Goal: Task Accomplishment & Management: Manage account settings

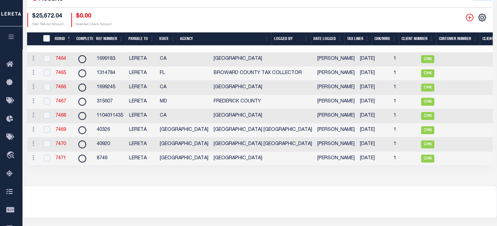
scroll to position [124, 0]
click at [63, 159] on link "7471" at bounding box center [60, 158] width 11 height 5
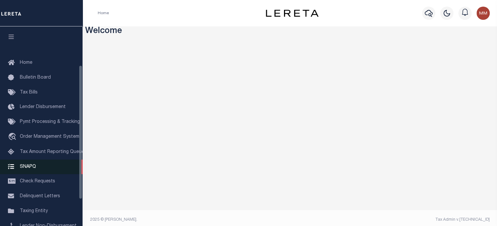
scroll to position [97, 0]
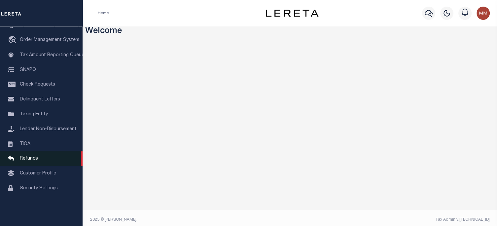
click at [34, 161] on span "Refunds" at bounding box center [29, 158] width 18 height 5
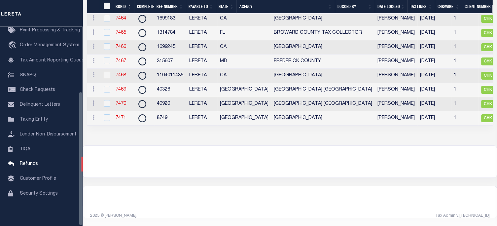
scroll to position [164, 0]
click at [121, 116] on link "7471" at bounding box center [121, 118] width 11 height 5
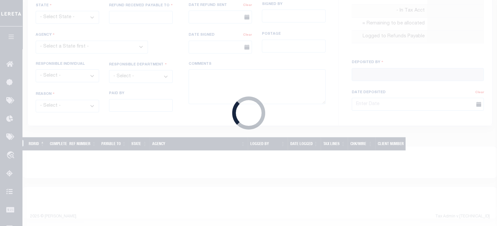
radio input "true"
type input "8749"
type input "$1,533.76"
select select "[GEOGRAPHIC_DATA]"
type input "LERETA"
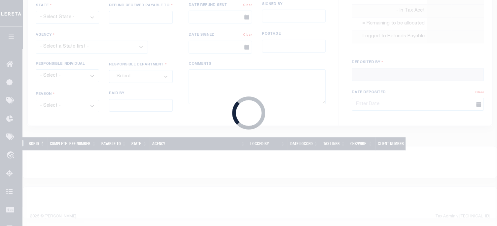
select select
select select "COL"
select select "OVP"
type input "8840 7227 5854"
select select "FDX"
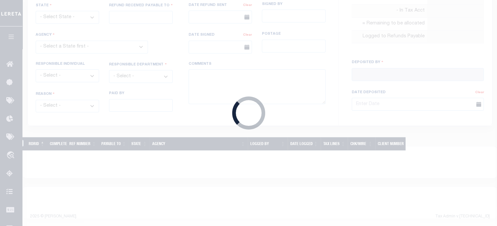
type input "[DATE]"
type textarea "ENDORSING CK TO LENDER"
type input "[PERSON_NAME]"
type input "[DATE]"
select select "4845300000"
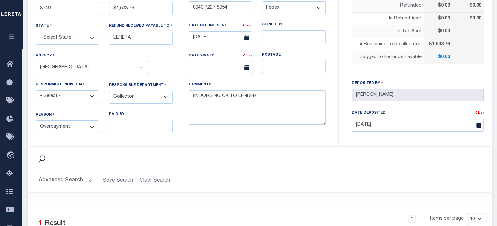
scroll to position [297, 0]
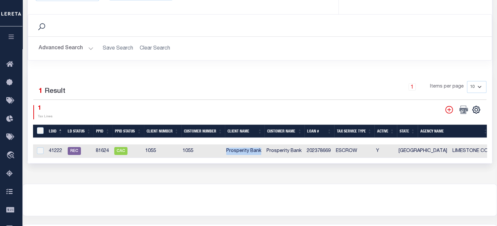
drag, startPoint x: 226, startPoint y: 149, endPoint x: 261, endPoint y: 153, distance: 35.9
click at [261, 153] on td "Prosperity Bank" at bounding box center [244, 151] width 40 height 14
checkbox input "true"
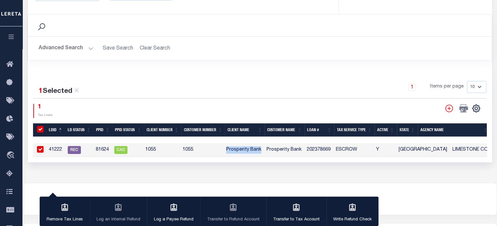
copy td "Prosperity Bank"
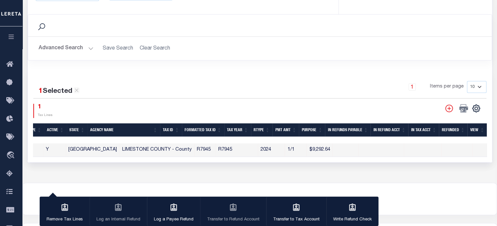
drag, startPoint x: 269, startPoint y: 159, endPoint x: 228, endPoint y: 160, distance: 41.0
click at [228, 160] on div "1 Selected 1 Result 1 Items per page 10 25 50 100 1 Tax Lines" at bounding box center [260, 116] width 464 height 92
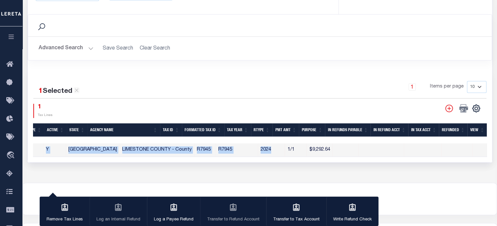
drag, startPoint x: 244, startPoint y: 154, endPoint x: 178, endPoint y: 156, distance: 66.4
click at [176, 156] on div "LDID LD STATUS PPID PPID Status Client Number Customer Number Client Name Custo…" at bounding box center [260, 150] width 454 height 14
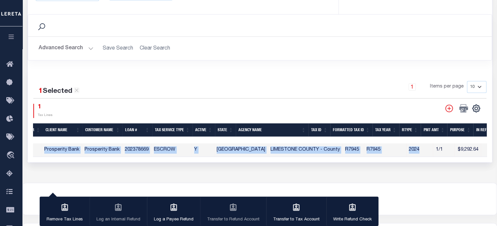
scroll to position [0, 180]
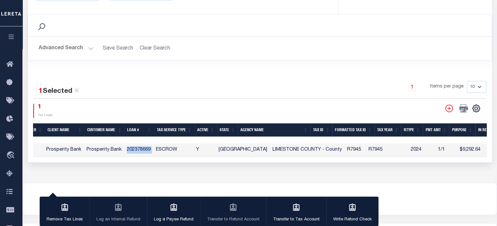
drag, startPoint x: 123, startPoint y: 143, endPoint x: 157, endPoint y: 151, distance: 35.6
click at [157, 151] on tr "41222 REC 81624 CAC 1055 1055 Prosperity Bank Prosperity Bank 202378669 ESCROW …" at bounding box center [261, 150] width 817 height 14
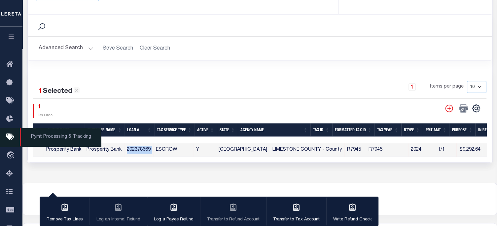
copy tr "202378669"
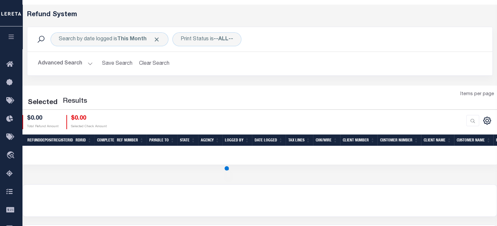
scroll to position [124, 0]
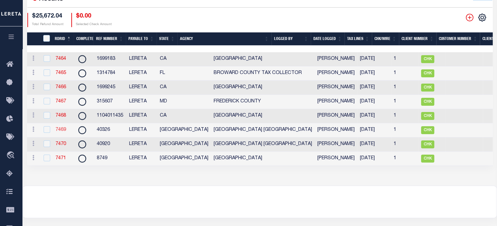
click at [62, 130] on link "7469" at bounding box center [60, 129] width 11 height 5
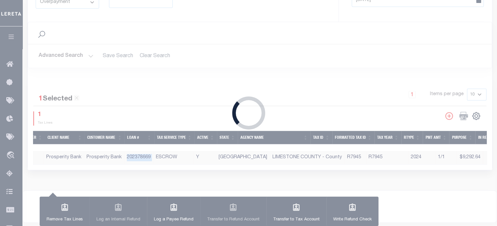
type input "40326"
type input "$6.69"
select select "4832980000"
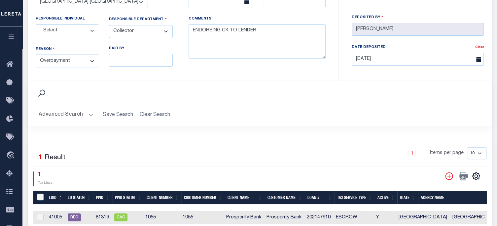
scroll to position [231, 0]
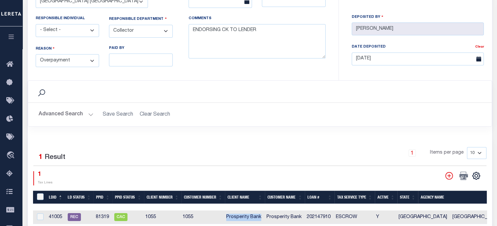
drag, startPoint x: 225, startPoint y: 213, endPoint x: 263, endPoint y: 212, distance: 37.7
click at [263, 212] on td "Prosperity Bank" at bounding box center [244, 217] width 40 height 14
checkbox input "true"
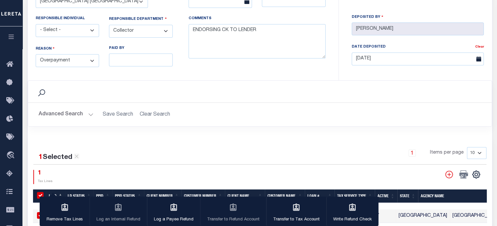
copy td "Prosperity Bank"
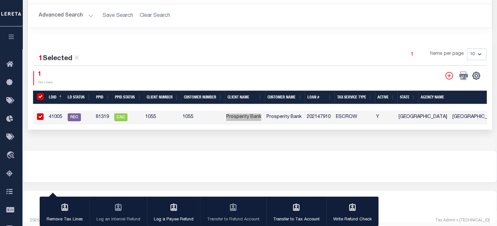
scroll to position [335, 0]
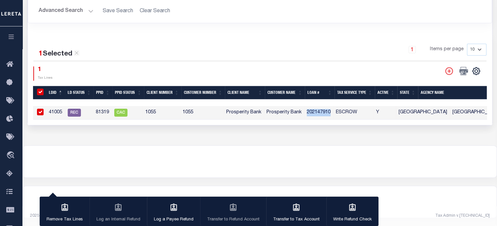
drag, startPoint x: 305, startPoint y: 109, endPoint x: 308, endPoint y: 109, distance: 3.3
click at [330, 109] on td "202147910" at bounding box center [318, 113] width 29 height 14
checkbox input "false"
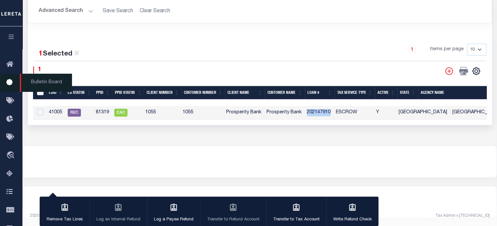
copy td "202147910"
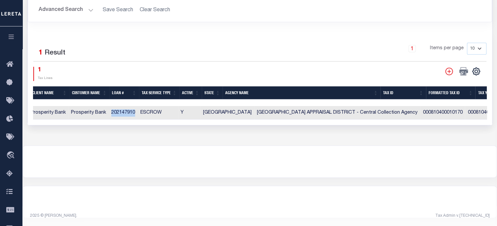
scroll to position [0, 200]
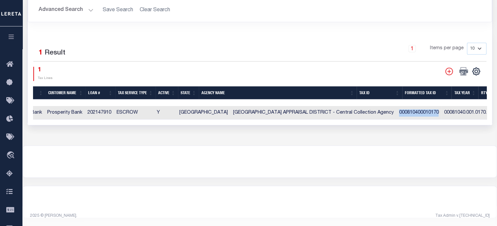
drag, startPoint x: 360, startPoint y: 110, endPoint x: 399, endPoint y: 111, distance: 39.0
click at [399, 111] on td "000810400010170" at bounding box center [418, 113] width 45 height 14
checkbox input "true"
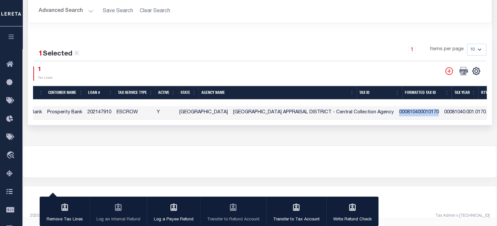
copy td "000810400010170"
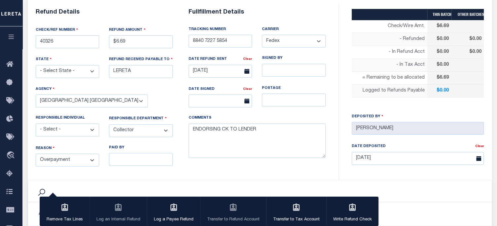
scroll to position [38, 0]
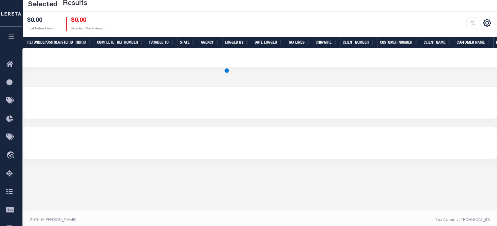
scroll to position [124, 0]
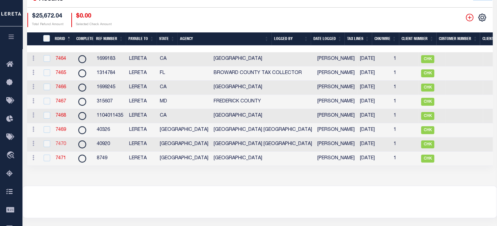
click at [58, 144] on link "7470" at bounding box center [60, 144] width 11 height 5
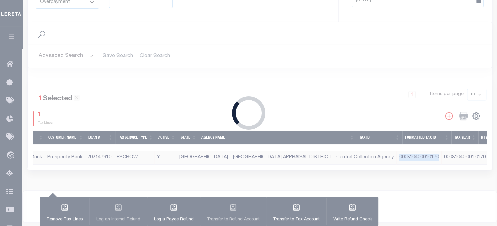
type input "40920"
type input "$6.63"
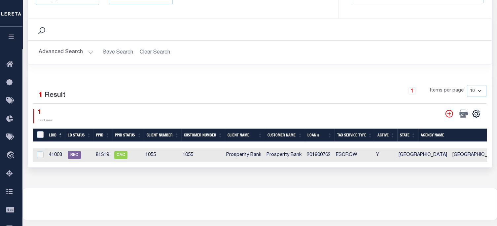
scroll to position [337, 0]
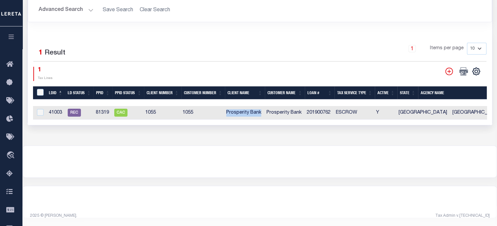
drag, startPoint x: 227, startPoint y: 108, endPoint x: 261, endPoint y: 109, distance: 33.7
click at [261, 109] on td "Prosperity Bank" at bounding box center [244, 113] width 40 height 14
checkbox input "true"
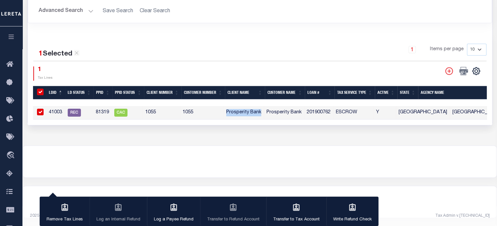
scroll to position [335, 0]
copy td "Prosperity Bank"
drag, startPoint x: 306, startPoint y: 108, endPoint x: 24, endPoint y: 127, distance: 283.3
click at [333, 110] on td "201900762" at bounding box center [318, 113] width 29 height 14
checkbox input "false"
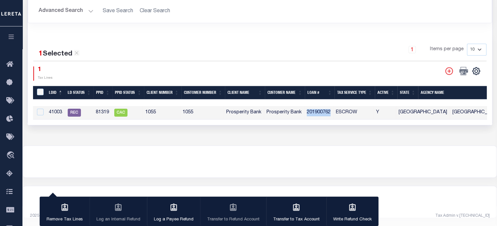
checkbox input "false"
copy td "201900762"
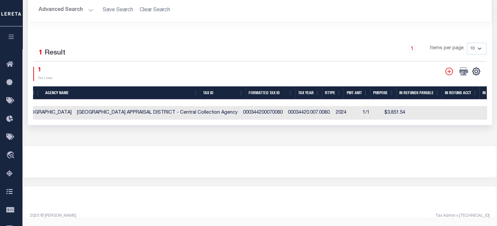
scroll to position [0, 388]
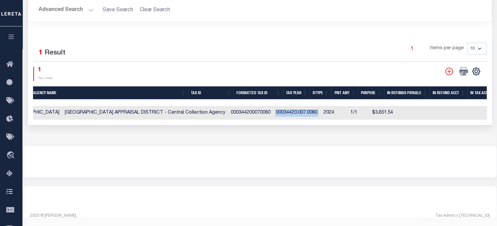
drag, startPoint x: 236, startPoint y: 109, endPoint x: 283, endPoint y: 111, distance: 46.2
click at [283, 111] on td "00034420.007.0080." at bounding box center [297, 113] width 48 height 14
checkbox input "true"
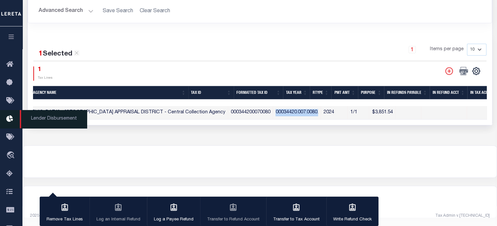
copy td "00034420.007.0080."
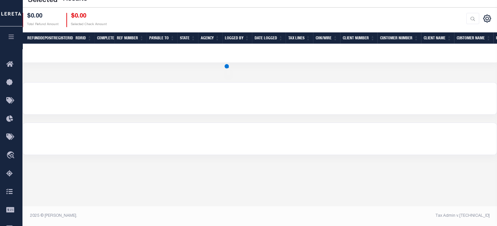
scroll to position [124, 0]
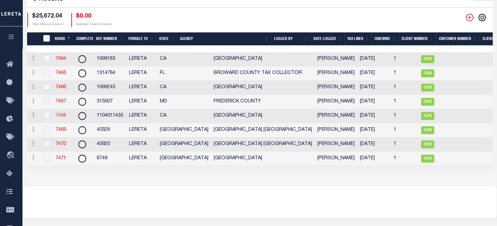
click at [62, 117] on link "7468" at bounding box center [60, 115] width 11 height 5
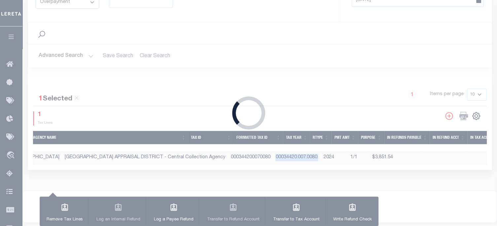
type input "1104011435"
type input "$944.16"
select select "CA"
select select
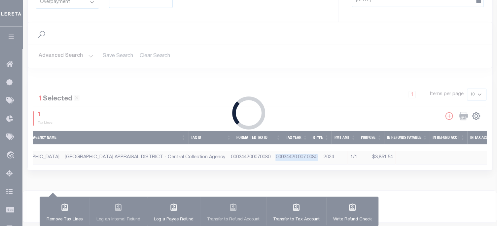
type textarea "DEPOSITING CK TODAY"
select select "606700000"
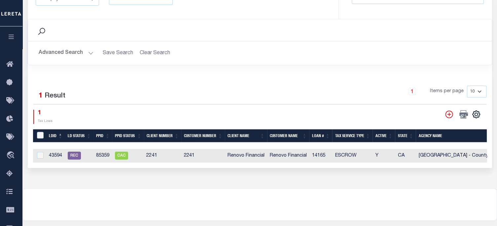
scroll to position [297, 0]
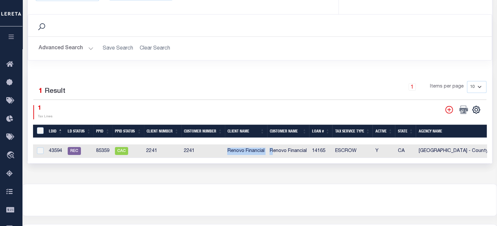
drag, startPoint x: 226, startPoint y: 148, endPoint x: 157, endPoint y: 115, distance: 76.8
click at [271, 145] on tr "43594 REC 85359 CAC 2241 2241 Renovo Financial Renovo Financial 14165 ESCROW Y …" at bounding box center [440, 151] width 815 height 14
copy tr "Renovo Financial R"
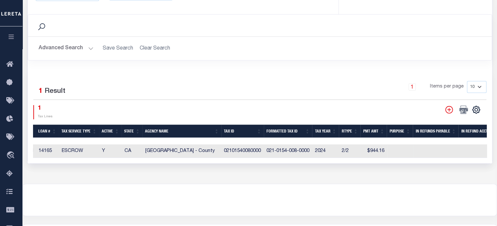
scroll to position [0, 272]
drag, startPoint x: 268, startPoint y: 148, endPoint x: 312, endPoint y: 148, distance: 43.6
click at [312, 148] on td "021-0154-008-0000" at bounding box center [289, 151] width 49 height 14
checkbox input "true"
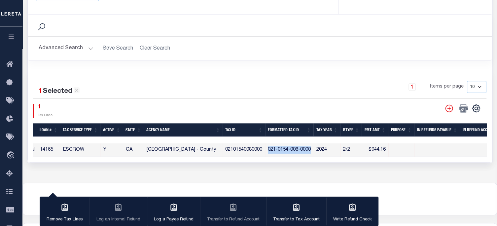
copy td "021-0154-008-0000"
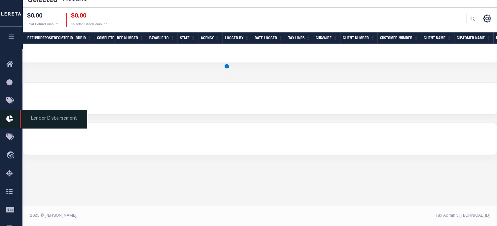
scroll to position [124, 0]
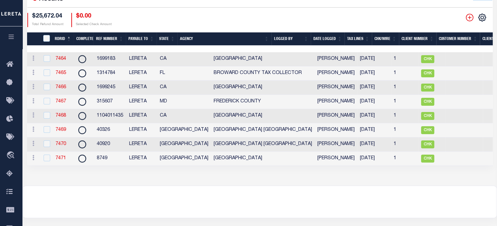
click at [190, 195] on div at bounding box center [260, 202] width 474 height 32
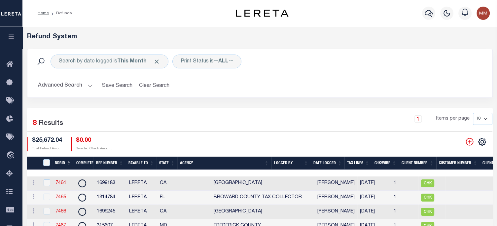
scroll to position [0, 0]
click at [468, 143] on icon "" at bounding box center [469, 141] width 9 height 9
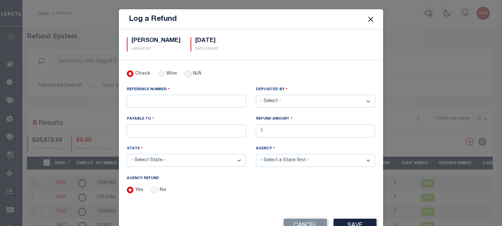
click at [185, 73] on input "N/A" at bounding box center [188, 73] width 7 height 7
radio input "true"
click at [165, 100] on input "REFERENCE NUMBER" at bounding box center [186, 101] width 119 height 13
type input "p"
click at [342, 98] on select "- Select - Aakash Patel Abdul Muzain Adams, Pamela S Adhikary Rinki Agustin Fer…" at bounding box center [315, 101] width 119 height 13
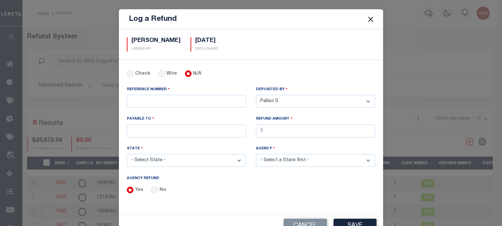
select select "Martinez, Myrna"
click at [256, 95] on select "- Select - Aakash Patel Abdul Muzain Adams, Pamela S Adhikary Rinki Agustin Fer…" at bounding box center [315, 101] width 119 height 13
click at [165, 102] on input "REFERENCE NUMBER" at bounding box center [186, 101] width 119 height 13
click at [152, 189] on input "No" at bounding box center [154, 190] width 7 height 7
radio input "true"
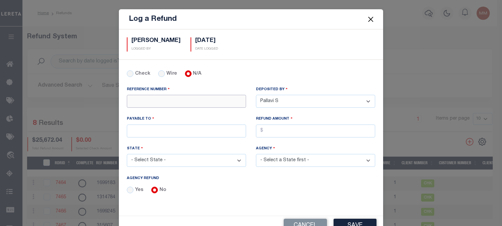
drag, startPoint x: 148, startPoint y: 98, endPoint x: 148, endPoint y: 94, distance: 4.0
click at [148, 95] on input "REFERENCE NUMBER" at bounding box center [186, 101] width 119 height 13
type input "p"
type input "PP 88000"
click at [171, 126] on input "PAYABLE TO" at bounding box center [186, 130] width 119 height 13
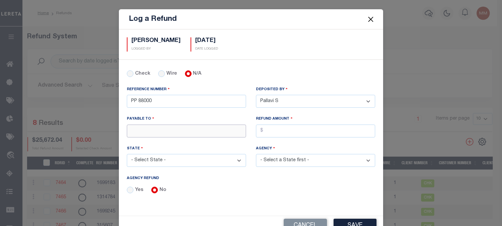
click at [169, 130] on input "PAYABLE TO" at bounding box center [186, 130] width 119 height 13
type input "RENOVO MANAGEMENT COMPANY"
click at [303, 128] on input "AGENCY REFUND" at bounding box center [315, 130] width 119 height 13
type input "$2,782.32"
click at [175, 156] on select "- Select State - AK AL AR AZ CA CO CT DC DE FL GA GU HI IA ID IL IN KS KY LA MA…" at bounding box center [186, 160] width 119 height 13
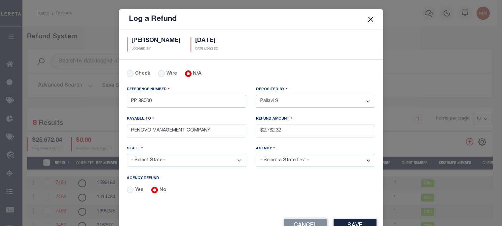
select select "CT"
click at [127, 154] on select "- Select State - AK AL AR AZ CA CO CT DC DE FL GA GU HI IA ID IL IN KS KY LA MA…" at bounding box center [186, 160] width 119 height 13
click at [272, 158] on select "- Select Agency - 2ND TAXING DISTRICT NORWALK AMSTON LAKE TAX DISTRICT AMSTON L…" at bounding box center [315, 160] width 119 height 13
select select "901104001"
click at [256, 154] on select "- Select Agency - 2ND TAXING DISTRICT NORWALK AMSTON LAKE TAX DISTRICT AMSTON L…" at bounding box center [315, 160] width 119 height 13
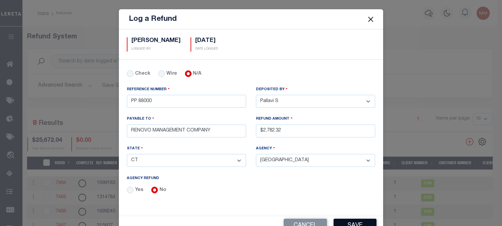
click at [345, 223] on button "Save" at bounding box center [354, 226] width 43 height 14
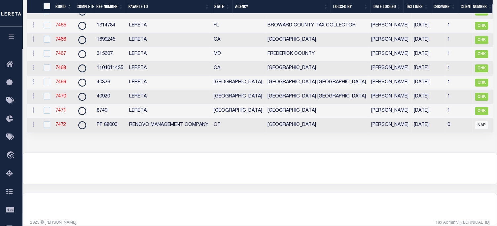
scroll to position [0, 346]
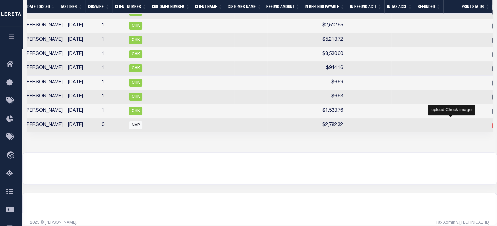
click at [492, 129] on icon at bounding box center [496, 125] width 9 height 9
checkbox input "true"
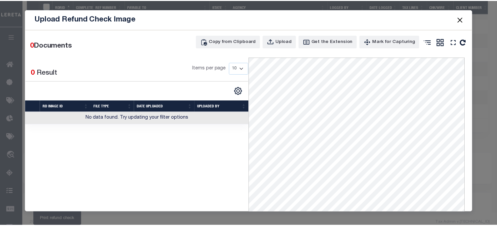
scroll to position [0, 341]
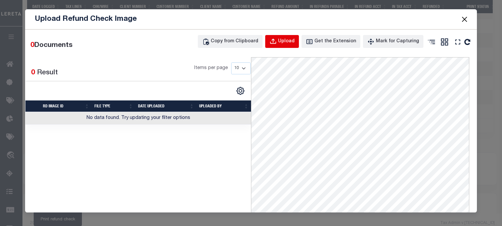
drag, startPoint x: 284, startPoint y: 38, endPoint x: 246, endPoint y: 33, distance: 38.1
click at [283, 38] on div "Upload" at bounding box center [286, 41] width 17 height 7
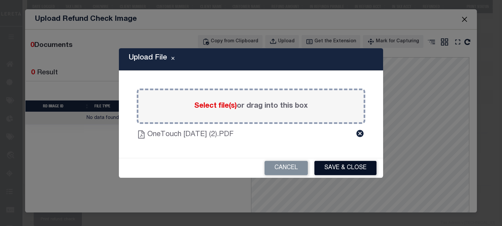
click at [350, 165] on button "Save & Close" at bounding box center [345, 168] width 62 height 14
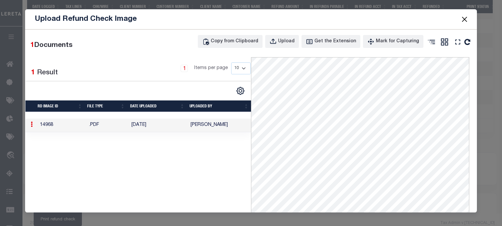
click at [465, 15] on span at bounding box center [464, 19] width 25 height 18
click at [463, 17] on button "Close" at bounding box center [464, 19] width 9 height 9
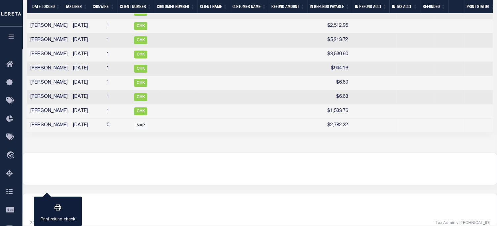
scroll to position [0, 0]
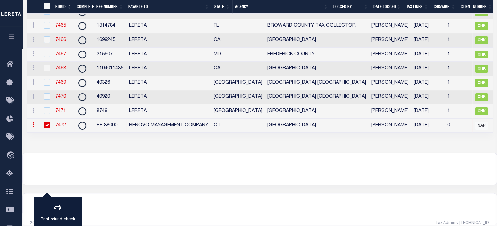
click at [57, 127] on link "7472" at bounding box center [60, 125] width 11 height 5
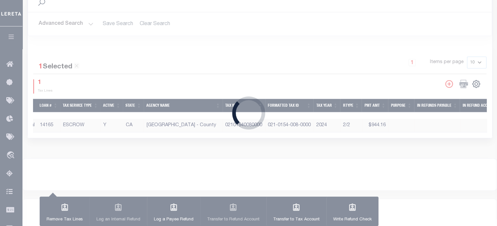
radio input "true"
type input "PP 88000"
type input "$2,782.32"
select select "CT"
type input "RENOVO MANAGEMENT COMPANY"
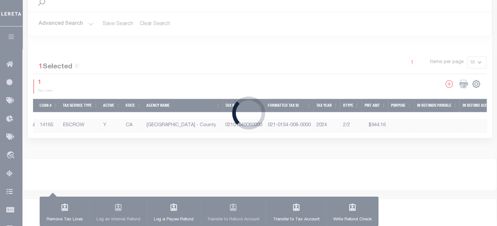
select select
select select "901104001"
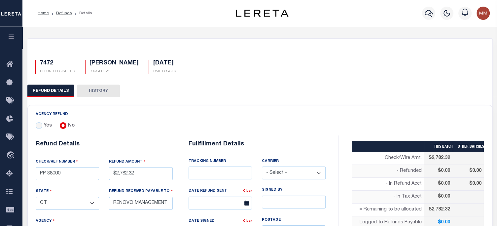
scroll to position [132, 0]
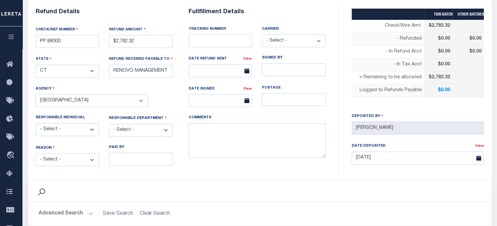
click at [65, 155] on select "- Select - Change In Value Discount Applied Duplicate Payment Exemption Applied…" at bounding box center [68, 159] width 64 height 13
select select "OVP"
click at [36, 153] on select "- Select - Change In Value Discount Applied Duplicate Payment Exemption Applied…" at bounding box center [68, 159] width 64 height 13
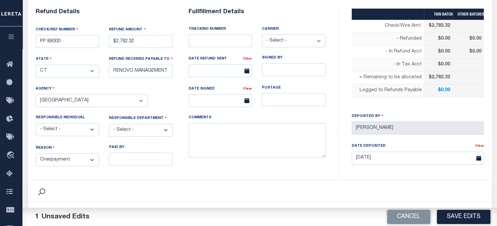
click at [131, 124] on select "- Select - 3rd Party Accounting AI Collector Customer Customer Service FactR JA…" at bounding box center [141, 130] width 64 height 13
select select "OTH"
click at [109, 124] on select "- Select - 3rd Party Accounting AI Collector Customer Customer Service FactR JA…" at bounding box center [141, 130] width 64 height 13
click at [206, 131] on textarea "COMMENTS" at bounding box center [257, 140] width 137 height 35
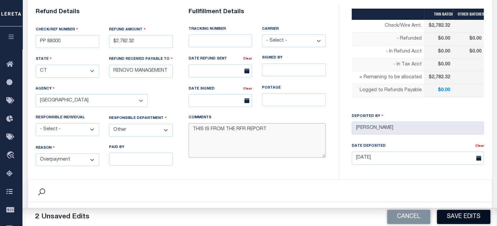
type textarea "THIS IS FROM THE RFR REPORT"
click at [480, 217] on button "Save Edits" at bounding box center [463, 217] width 53 height 14
type input "$2,782.32"
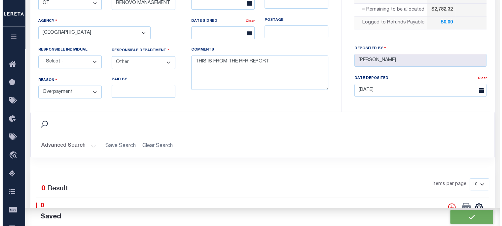
scroll to position [264, 0]
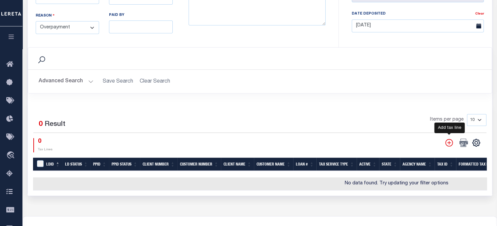
click at [448, 139] on icon "" at bounding box center [449, 142] width 9 height 9
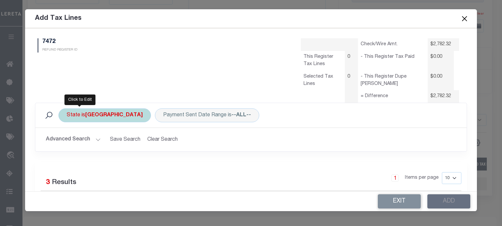
click at [77, 119] on div "State is TX" at bounding box center [104, 115] width 92 height 14
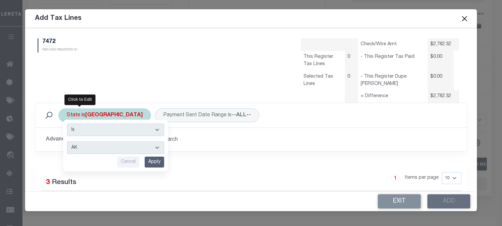
drag, startPoint x: 77, startPoint y: 147, endPoint x: 77, endPoint y: 141, distance: 5.6
click at [77, 147] on select "AK AL AR AZ CA CO CT DC DE FL GA GU HI IA ID IL IN KS KY LA MA MD ME MI MN MO M…" at bounding box center [115, 147] width 97 height 13
select select "CT"
click at [67, 141] on select "AK AL AR AZ CA CO CT DC DE FL GA GU HI IA ID IL IN KS KY LA MA MD ME MI MN MO M…" at bounding box center [115, 147] width 97 height 13
drag, startPoint x: 151, startPoint y: 161, endPoint x: 153, endPoint y: 157, distance: 4.4
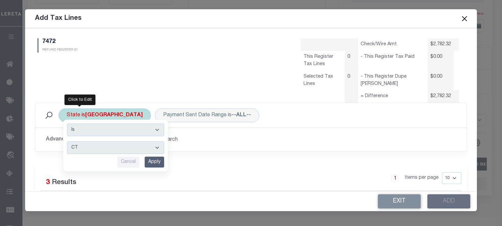
click at [152, 159] on input "Apply" at bounding box center [154, 161] width 19 height 11
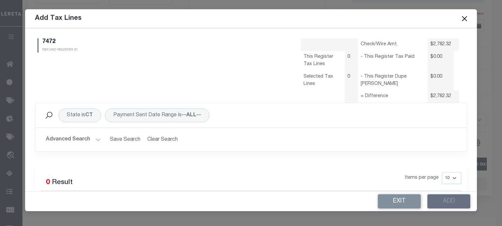
click at [94, 137] on button "Advanced Search" at bounding box center [73, 139] width 55 height 13
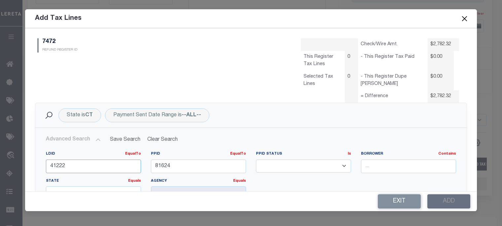
drag, startPoint x: -72, startPoint y: 135, endPoint x: -164, endPoint y: 122, distance: 93.0
click at [0, 122] on html "Home Refunds Details Profile Sign out" at bounding box center [251, 16] width 502 height 561
type input "2"
drag, startPoint x: 77, startPoint y: 163, endPoint x: -74, endPoint y: 155, distance: 150.4
click at [0, 155] on html "Home Refunds Details Profile Sign out" at bounding box center [251, 16] width 502 height 561
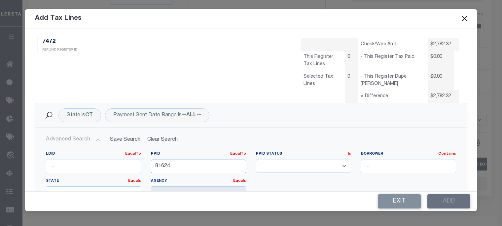
drag, startPoint x: 179, startPoint y: 169, endPoint x: -83, endPoint y: 122, distance: 265.3
click at [0, 122] on html "Home Refunds Details Profile Sign out" at bounding box center [251, 16] width 502 height 561
type input "88000"
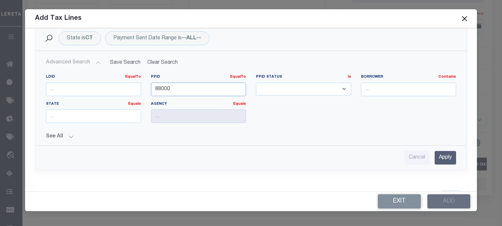
scroll to position [99, 0]
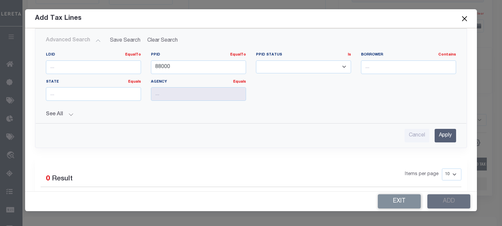
click at [440, 135] on input "Apply" at bounding box center [444, 136] width 21 height 14
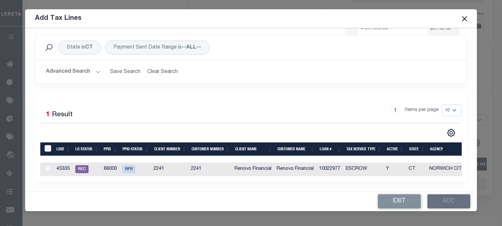
scroll to position [72, 0]
click at [49, 165] on input "checkbox" at bounding box center [48, 168] width 7 height 7
checkbox input "true"
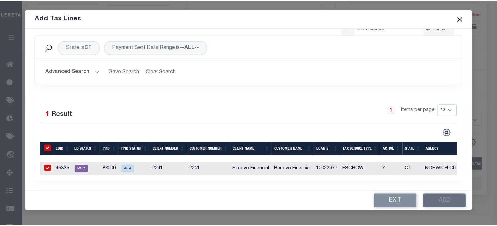
scroll to position [70, 0]
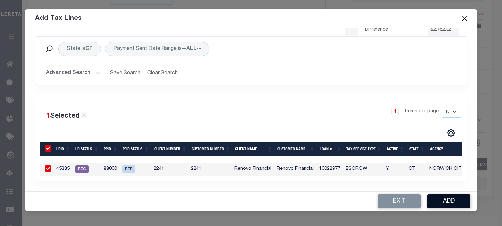
click at [456, 200] on button "Add" at bounding box center [448, 201] width 43 height 14
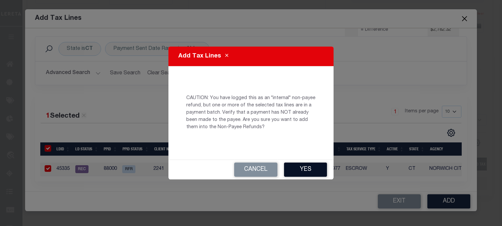
click at [313, 166] on button "Yes" at bounding box center [305, 169] width 43 height 14
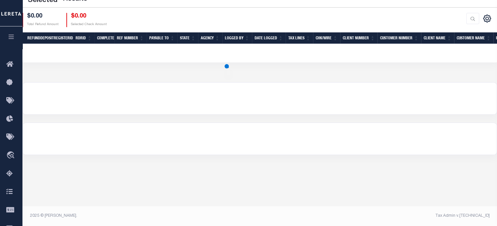
scroll to position [124, 0]
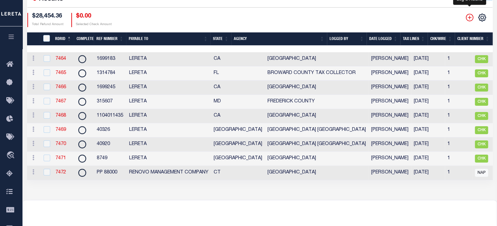
click at [467, 19] on icon "" at bounding box center [469, 17] width 9 height 9
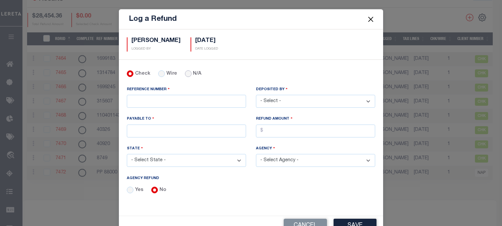
click at [185, 75] on input "N/A" at bounding box center [188, 73] width 7 height 7
radio input "true"
click at [154, 95] on input "REFERENCE NUMBER" at bounding box center [186, 101] width 119 height 13
click at [157, 101] on input "PP" at bounding box center [186, 101] width 119 height 13
type input "PP 88248"
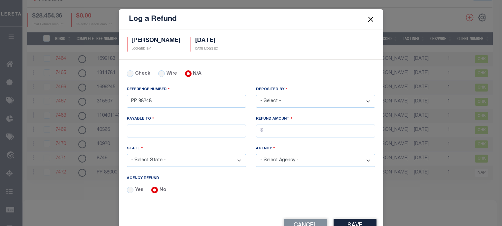
click at [313, 99] on select "- Select - Aakash Patel Abdul Muzain Adams, Pamela S Adhikary Rinki Agustin Fer…" at bounding box center [315, 101] width 119 height 13
select select "Martinez, Myrna"
click at [256, 95] on select "- Select - Aakash Patel Abdul Muzain Adams, Pamela S Adhikary Rinki Agustin Fer…" at bounding box center [315, 101] width 119 height 13
click at [173, 128] on input "PAYABLE TO" at bounding box center [186, 130] width 119 height 13
click at [152, 126] on input "PAYABLE TO" at bounding box center [186, 130] width 119 height 13
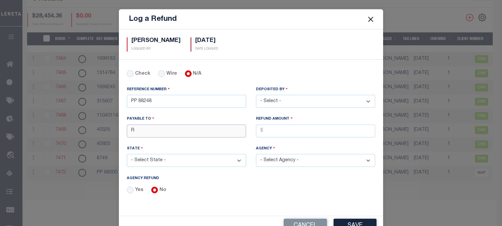
type input "RENOVO MANAGEMENT COMPANY"
click at [318, 128] on input "AGENCY REFUND" at bounding box center [315, 130] width 119 height 13
type input "$7,105.13"
click at [161, 158] on select "- Select State - AK AL AR AZ CA CO CT DC DE FL GA GU HI IA ID IL IN KS KY LA MA…" at bounding box center [186, 160] width 119 height 13
select select "MD"
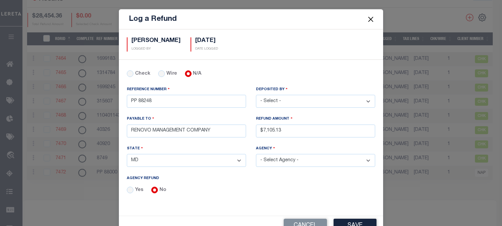
click at [127, 154] on select "- Select State - AK AL AR AZ CA CO CT DC DE FL GA GU HI IA ID IL IN KS KY LA MA…" at bounding box center [186, 160] width 119 height 13
click at [284, 157] on select "- Select Agency - ABERDEEN CITY AG INVESTMENTS LLC ALLEGANY COUNTY Annapolis Ci…" at bounding box center [315, 160] width 119 height 13
select select "2400500000"
click at [256, 154] on select "- Select Agency - ABERDEEN CITY AG INVESTMENTS LLC ALLEGANY COUNTY Annapolis Ci…" at bounding box center [315, 160] width 119 height 13
click at [354, 220] on button "Save" at bounding box center [354, 226] width 43 height 14
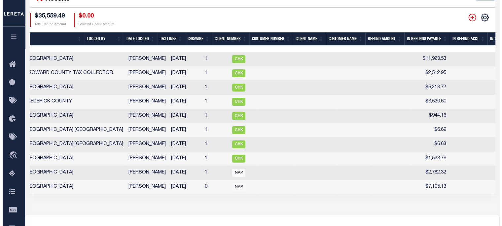
scroll to position [0, 346]
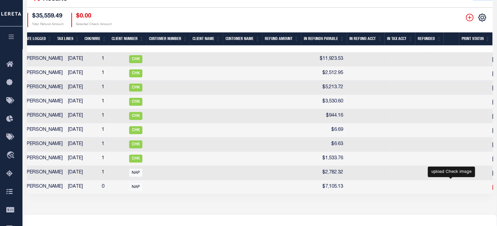
click at [492, 188] on icon at bounding box center [496, 187] width 9 height 9
checkbox input "true"
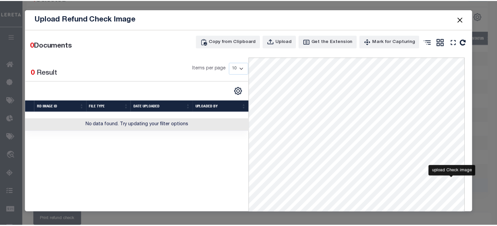
scroll to position [0, 341]
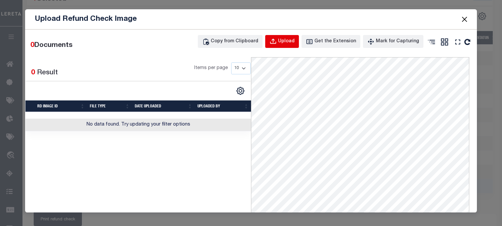
click at [291, 41] on div "Upload" at bounding box center [286, 41] width 17 height 7
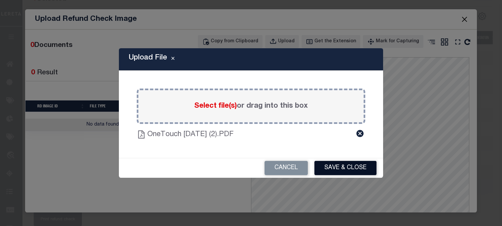
click at [349, 165] on button "Save & Close" at bounding box center [345, 168] width 62 height 14
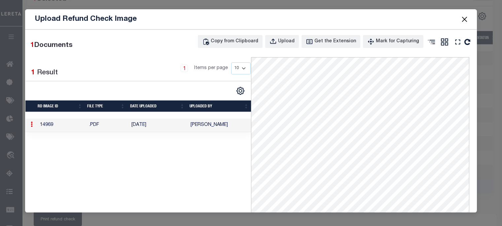
click at [464, 19] on button "Close" at bounding box center [464, 19] width 9 height 9
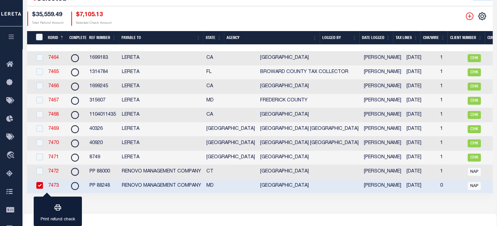
scroll to position [0, 3]
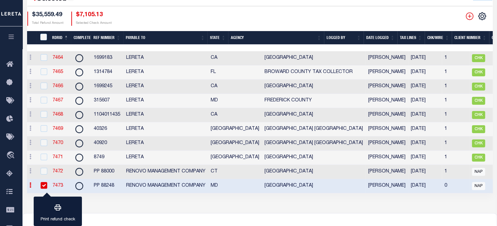
click at [57, 188] on link "7473" at bounding box center [57, 185] width 11 height 5
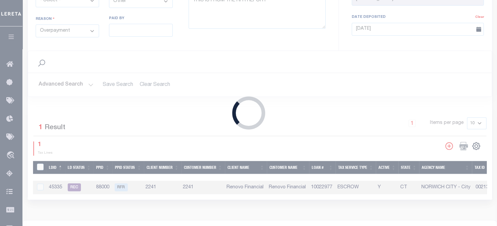
type input "PP 88248"
type input "$7,105.13"
select select "MD"
select select
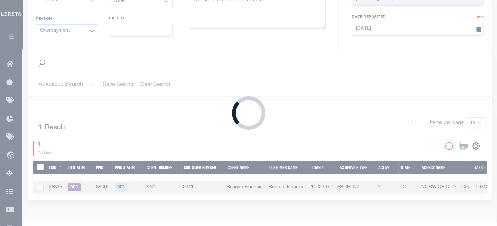
select select
select select "2400500000"
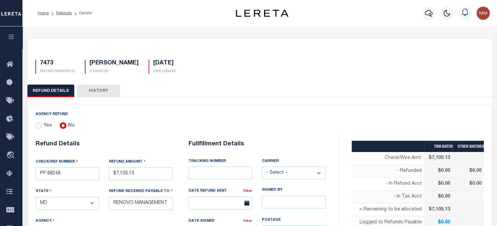
scroll to position [99, 0]
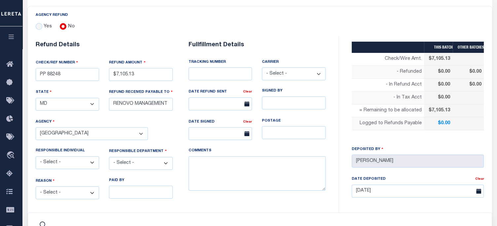
click at [125, 162] on select "- Select - 3rd Party Accounting AI Collector Customer Customer Service FactR JA…" at bounding box center [141, 163] width 64 height 13
select select "OTH"
click at [109, 157] on select "- Select - 3rd Party Accounting AI Collector Customer Customer Service FactR JA…" at bounding box center [141, 163] width 64 height 13
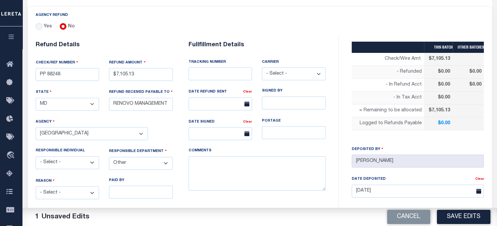
click at [66, 189] on select "- Select - Change In Value Discount Applied Duplicate Payment Exemption Applied…" at bounding box center [68, 192] width 64 height 13
select select "OVP"
click at [36, 186] on select "- Select - Change In Value Discount Applied Duplicate Payment Exemption Applied…" at bounding box center [68, 192] width 64 height 13
click at [200, 166] on textarea "COMMENTS" at bounding box center [257, 173] width 137 height 35
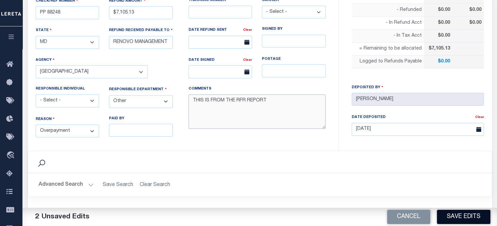
scroll to position [165, 0]
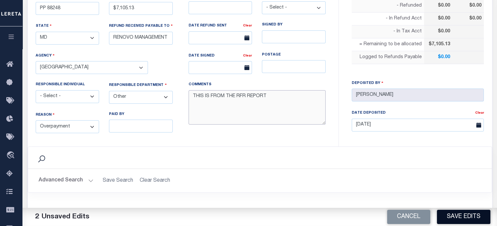
type textarea "THIS IS FROM THE RFR REPORT"
click at [457, 216] on button "Save Edits" at bounding box center [463, 217] width 53 height 14
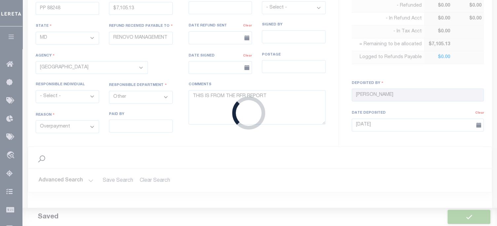
type input "$7,105.13"
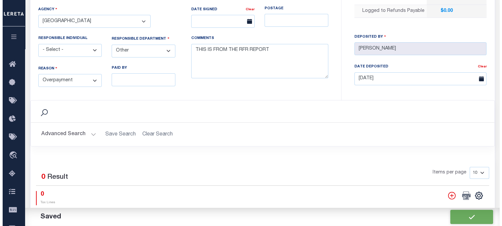
scroll to position [231, 0]
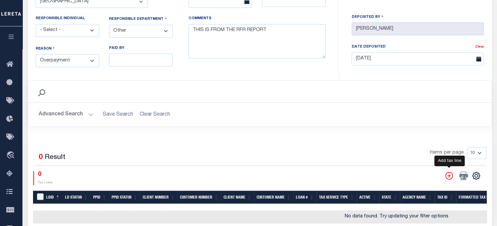
click at [449, 173] on icon "" at bounding box center [449, 175] width 9 height 9
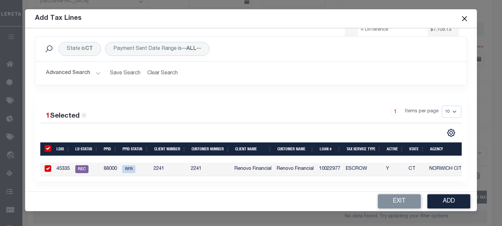
scroll to position [0, 0]
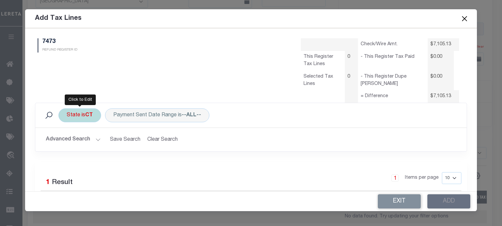
click at [77, 116] on div "State is CT" at bounding box center [79, 115] width 43 height 14
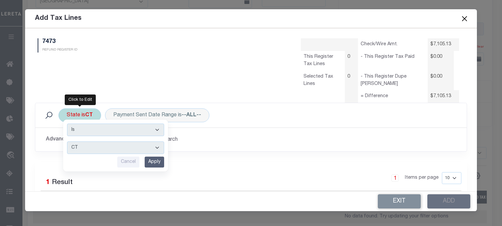
click at [80, 146] on select "AK AL AR AZ CA CO CT DC DE FL GA GU HI IA ID IL IN KS KY LA MA MD ME MI MN MO M…" at bounding box center [115, 147] width 97 height 13
select select "MD"
click at [67, 141] on select "AK AL AR AZ CA CO CT DC DE FL GA GU HI IA ID IL IN KS KY LA MA MD ME MI MN MO M…" at bounding box center [115, 147] width 97 height 13
click at [155, 163] on input "Apply" at bounding box center [154, 161] width 19 height 11
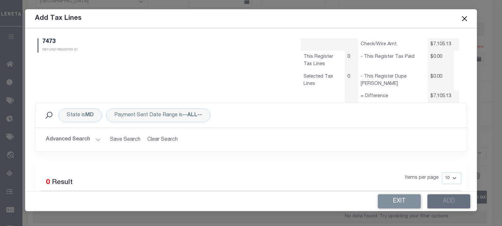
click at [79, 138] on button "Advanced Search" at bounding box center [73, 139] width 55 height 13
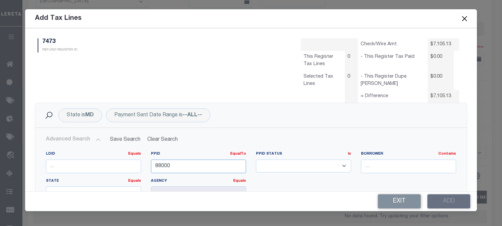
drag, startPoint x: 186, startPoint y: 164, endPoint x: 64, endPoint y: 149, distance: 122.5
click at [81, 148] on div "LDID Equals Equals Is Not Equal To Is Greater Than Is Less Than PPID EqualTo Eq…" at bounding box center [251, 181] width 431 height 71
type input "88248"
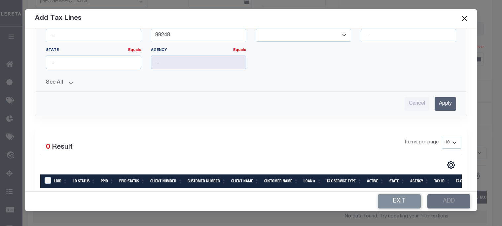
scroll to position [132, 0]
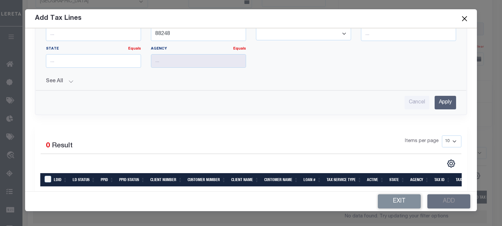
click at [442, 102] on input "Apply" at bounding box center [444, 103] width 21 height 14
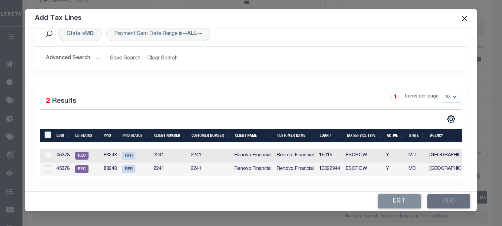
scroll to position [85, 0]
click at [45, 131] on input "LDBatchId" at bounding box center [48, 134] width 7 height 7
checkbox input "true"
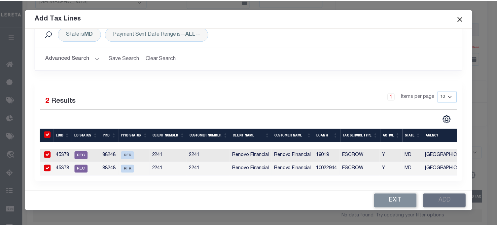
scroll to position [84, 0]
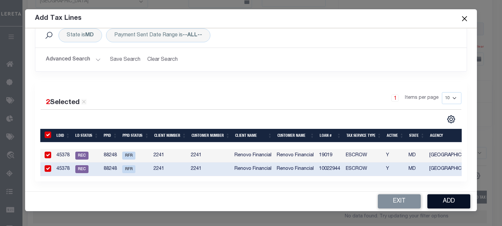
click at [451, 202] on button "Add" at bounding box center [448, 201] width 43 height 14
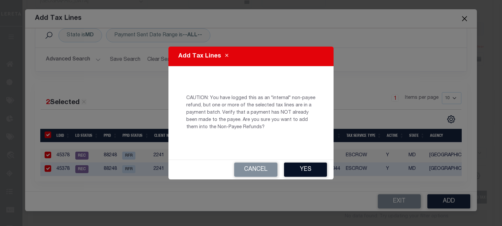
click at [304, 170] on button "Yes" at bounding box center [305, 169] width 43 height 14
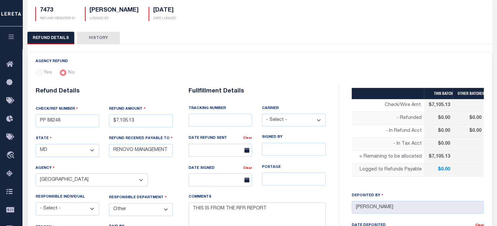
scroll to position [0, 0]
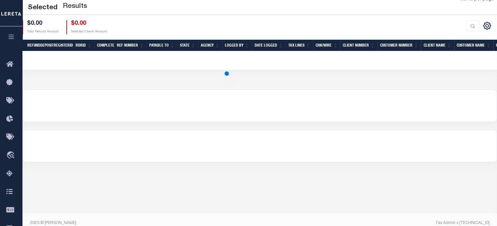
scroll to position [124, 0]
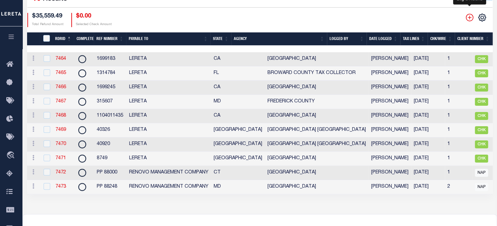
click at [468, 19] on icon "" at bounding box center [469, 17] width 9 height 9
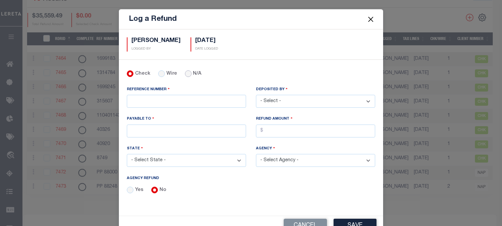
click at [185, 75] on input "N/A" at bounding box center [188, 73] width 7 height 7
radio input "true"
click at [173, 96] on input "REFERENCE NUMBER" at bounding box center [186, 101] width 119 height 13
type input "PP 88445"
click at [295, 101] on select "- Select - Aakash Patel Abdul Muzain Adams, Pamela S Adhikary Rinki Agustin Fer…" at bounding box center [315, 101] width 119 height 13
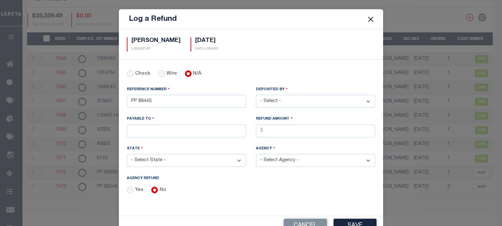
select select "Martinez, Myrna"
click at [256, 95] on select "- Select - Aakash Patel Abdul Muzain Adams, Pamela S Adhikary Rinki Agustin Fer…" at bounding box center [315, 101] width 119 height 13
click at [142, 128] on input "PAYABLE TO" at bounding box center [186, 130] width 119 height 13
type input "RENOVO MANAGEMENT COMPANY"
click at [266, 129] on input "AGENCY REFUND" at bounding box center [315, 130] width 119 height 13
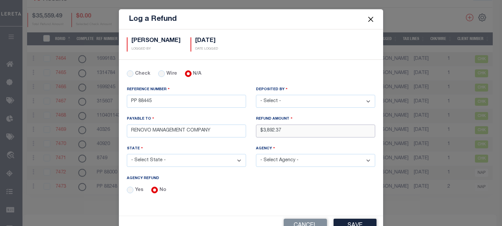
type input "$3,892.37"
click at [184, 159] on select "- Select State - AK AL AR AZ CA CO CT DC DE FL GA GU HI IA ID IL IN KS KY LA MA…" at bounding box center [186, 160] width 119 height 13
select select "SC"
click at [127, 154] on select "- Select State - AK AL AR AZ CA CO CT DC DE FL GA GU HI IA ID IL IN KS KY LA MA…" at bounding box center [186, 160] width 119 height 13
click at [276, 158] on select "- Select Agency - Abbeville City ABBEVILLE COUNTY Abbeville County Delinquent C…" at bounding box center [315, 160] width 119 height 13
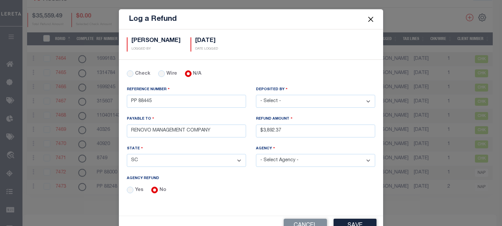
select select "4503500000"
click at [256, 154] on select "- Select Agency - Abbeville City ABBEVILLE COUNTY Abbeville County Delinquent C…" at bounding box center [315, 160] width 119 height 13
click at [348, 222] on button "Save" at bounding box center [354, 226] width 43 height 14
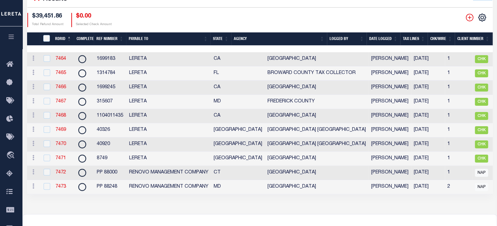
scroll to position [91, 0]
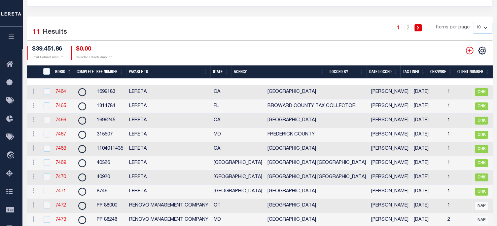
click at [484, 26] on select "10 25 50 100" at bounding box center [482, 28] width 19 height 12
select select "25"
click at [473, 22] on select "10 25 50 100" at bounding box center [482, 28] width 19 height 12
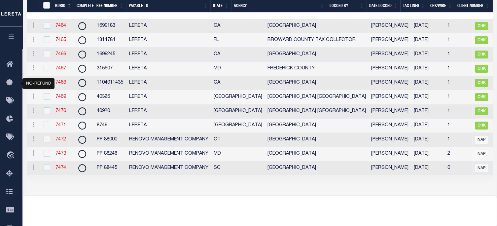
scroll to position [0, 346]
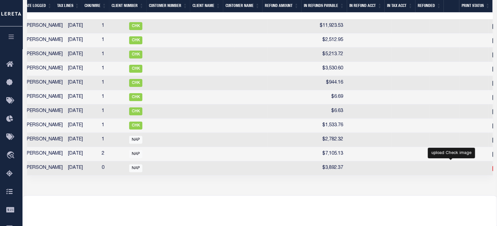
click at [492, 170] on icon at bounding box center [496, 168] width 9 height 9
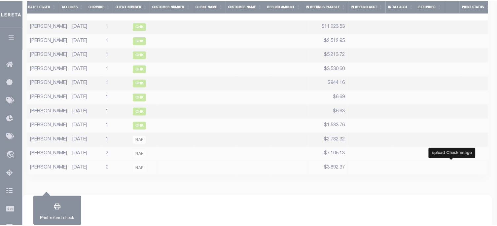
scroll to position [0, 341]
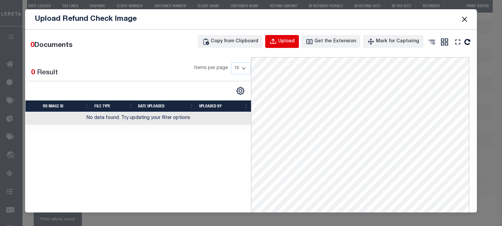
click at [283, 40] on div "Upload" at bounding box center [286, 41] width 17 height 7
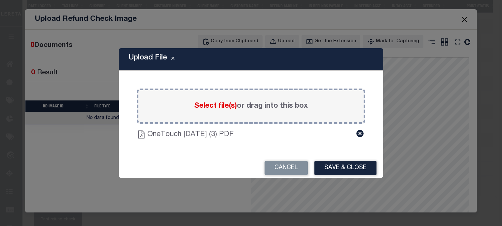
click at [344, 166] on button "Save & Close" at bounding box center [345, 168] width 62 height 14
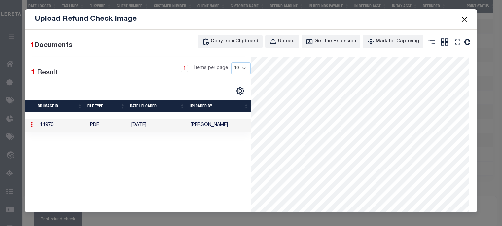
click at [466, 16] on button "Close" at bounding box center [464, 19] width 9 height 9
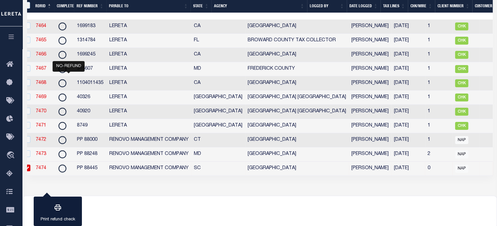
scroll to position [0, 13]
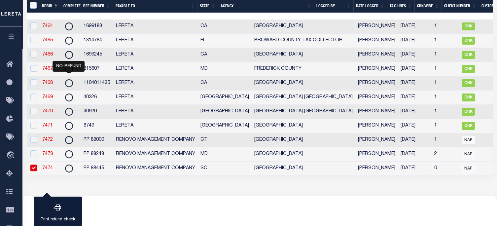
click at [46, 168] on td "7474" at bounding box center [50, 168] width 21 height 14
checkbox input "false"
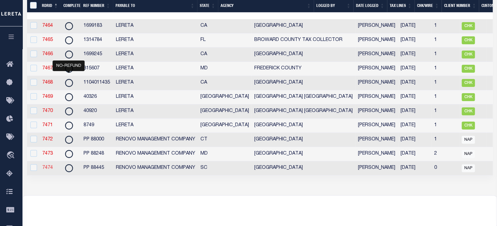
click at [46, 170] on link "7474" at bounding box center [47, 167] width 11 height 5
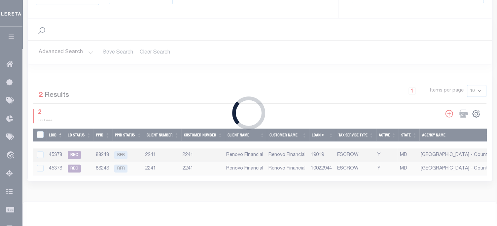
type input "PP 88445"
type input "$3,892.37"
select select "SC"
select select
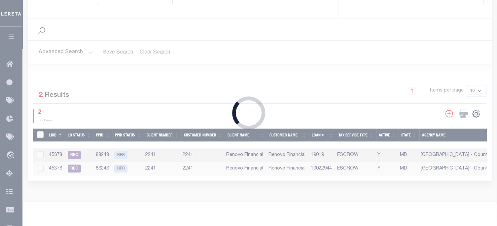
select select
select select "4503500000"
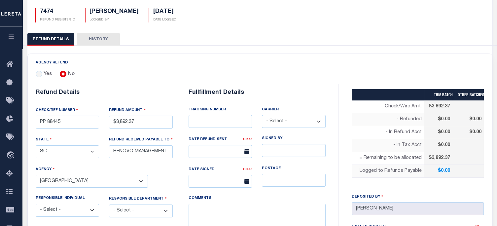
scroll to position [99, 0]
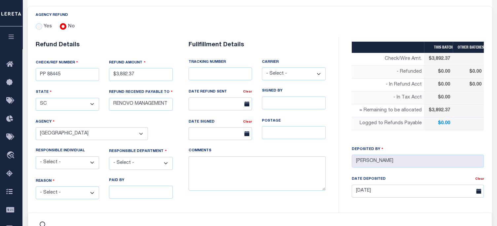
click at [51, 189] on select "- Select - Change In Value Discount Applied Duplicate Payment Exemption Applied…" at bounding box center [68, 192] width 64 height 13
select select "OVP"
click at [36, 186] on select "- Select - Change In Value Discount Applied Duplicate Payment Exemption Applied…" at bounding box center [68, 192] width 64 height 13
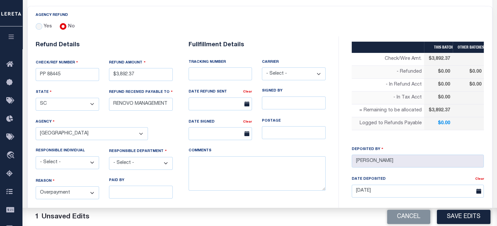
click at [145, 161] on select "- Select - 3rd Party Accounting AI Collector Customer Customer Service FactR JA…" at bounding box center [141, 163] width 64 height 13
select select "OUT"
click at [109, 157] on select "- Select - 3rd Party Accounting AI Collector Customer Customer Service FactR JA…" at bounding box center [141, 163] width 64 height 13
click at [196, 166] on textarea "COMMENTS" at bounding box center [257, 173] width 137 height 35
type textarea "THIS IS FROM THE RFR REPORT"
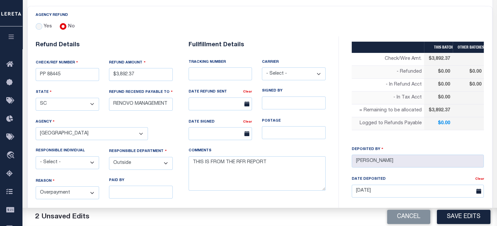
click at [132, 159] on select "- Select - 3rd Party Accounting AI Collector Customer Customer Service FactR JA…" at bounding box center [141, 163] width 64 height 13
select select "OTH"
click at [109, 157] on select "- Select - 3rd Party Accounting AI Collector Customer Customer Service FactR JA…" at bounding box center [141, 163] width 64 height 13
click at [458, 218] on button "Save Edits" at bounding box center [463, 217] width 53 height 14
type input "$3,892.37"
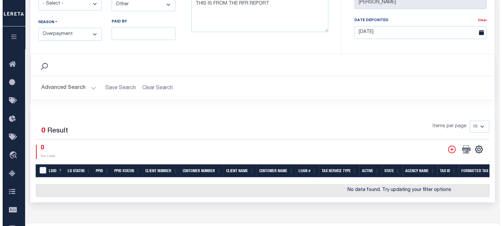
scroll to position [330, 0]
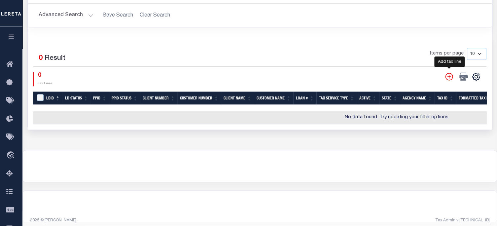
click at [449, 72] on icon "" at bounding box center [449, 76] width 9 height 9
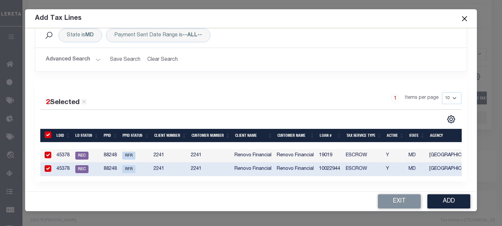
scroll to position [0, 0]
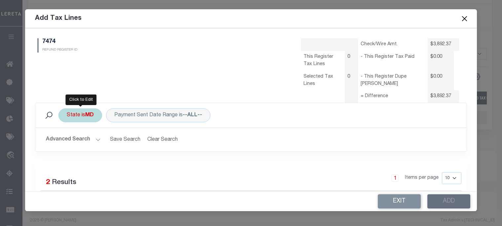
click at [78, 114] on div "State is MD" at bounding box center [80, 115] width 44 height 14
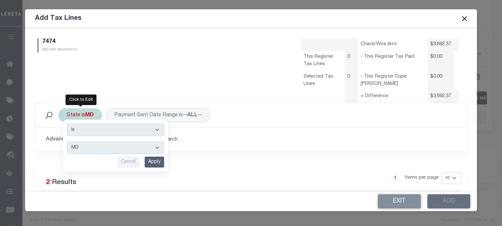
drag, startPoint x: 83, startPoint y: 151, endPoint x: 84, endPoint y: 144, distance: 7.0
click at [83, 151] on select "AK AL AR AZ CA CO CT DC DE FL GA GU HI IA ID IL IN KS KY LA MA MD ME MI MN MO M…" at bounding box center [115, 147] width 97 height 13
select select "SC"
click at [67, 141] on select "AK AL AR AZ CA CO CT DC DE FL GA GU HI IA ID IL IN KS KY LA MA MD ME MI MN MO M…" at bounding box center [115, 147] width 97 height 13
click at [152, 162] on input "Apply" at bounding box center [154, 161] width 19 height 11
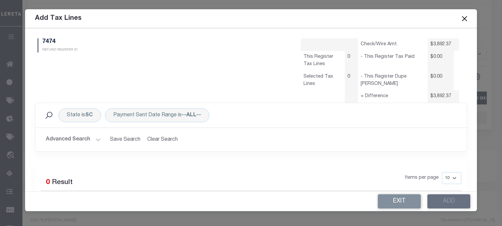
click at [90, 136] on button "Advanced Search" at bounding box center [73, 139] width 55 height 13
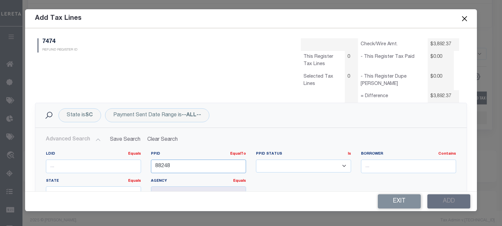
drag, startPoint x: 177, startPoint y: 165, endPoint x: -42, endPoint y: 181, distance: 219.1
type input "88445"
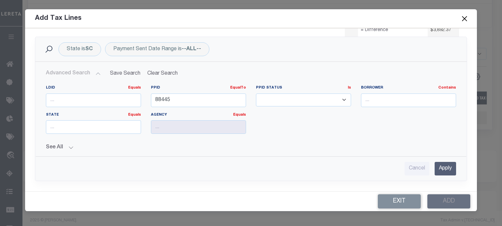
click at [442, 166] on input "Apply" at bounding box center [444, 169] width 21 height 14
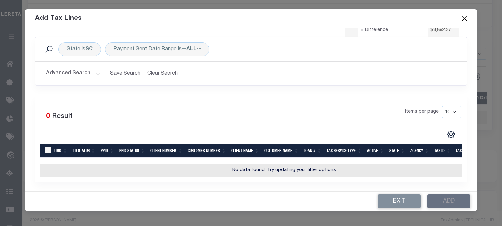
click at [95, 73] on button "Advanced Search" at bounding box center [73, 73] width 55 height 13
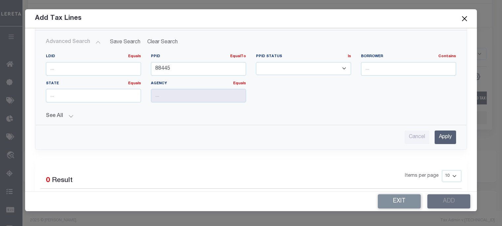
scroll to position [99, 0]
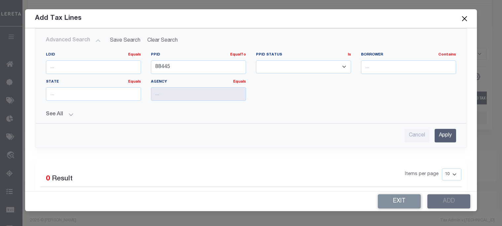
click at [444, 132] on input "Apply" at bounding box center [444, 136] width 21 height 14
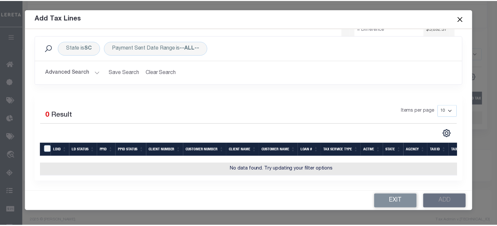
scroll to position [71, 0]
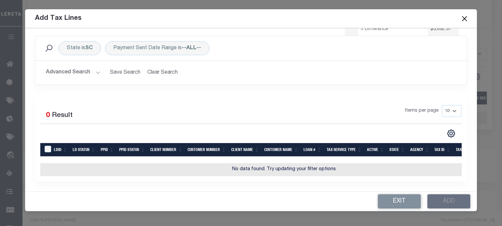
click at [79, 70] on button "Advanced Search" at bounding box center [73, 72] width 55 height 13
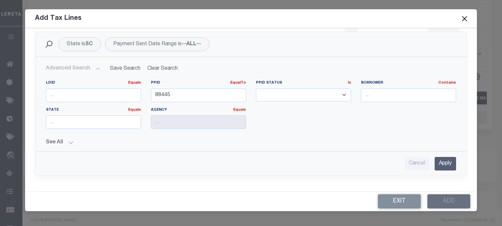
click at [465, 17] on button "Close" at bounding box center [464, 18] width 9 height 9
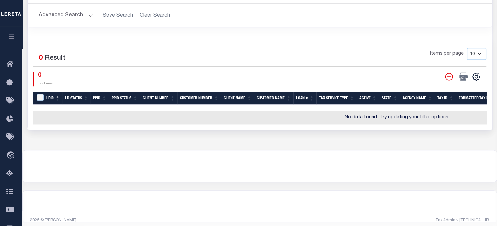
scroll to position [231, 0]
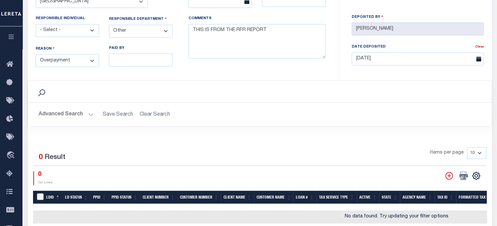
select select "25"
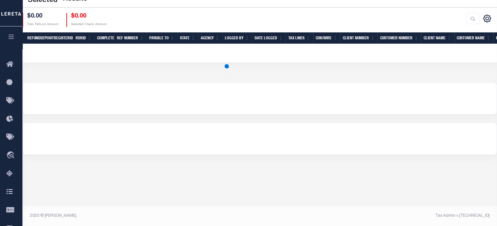
scroll to position [124, 0]
select select "25"
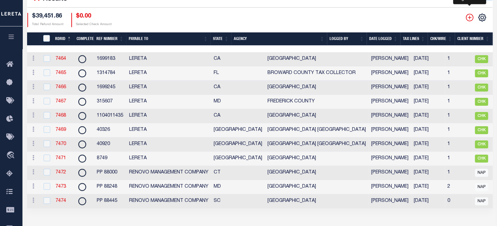
click at [470, 17] on icon "" at bounding box center [469, 17] width 9 height 9
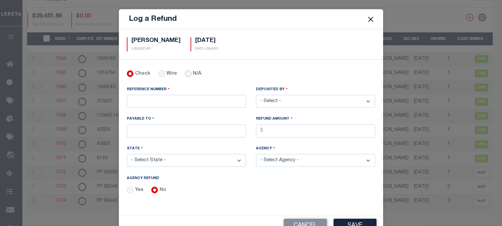
click at [185, 75] on input "N/A" at bounding box center [188, 73] width 7 height 7
radio input "true"
click at [160, 98] on input "REFERENCE NUMBER" at bounding box center [186, 101] width 119 height 13
type input "PP 88526"
click at [324, 101] on select "- Select - Aakash Patel Abdul Muzain Adams, Pamela S Adhikary Rinki Agustin Fer…" at bounding box center [315, 101] width 119 height 13
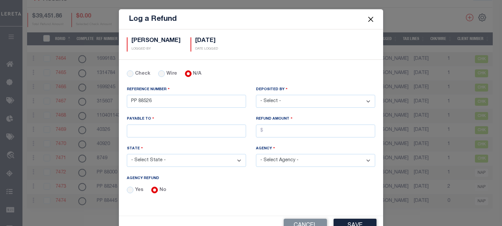
select select "Martinez, Myrna"
click at [256, 95] on select "- Select - Aakash Patel Abdul Muzain Adams, Pamela S Adhikary Rinki Agustin Fer…" at bounding box center [315, 101] width 119 height 13
click at [184, 124] on input "PAYABLE TO" at bounding box center [186, 130] width 119 height 13
type input "KIAVI FUNDING"
drag, startPoint x: 266, startPoint y: 127, endPoint x: 258, endPoint y: 138, distance: 13.1
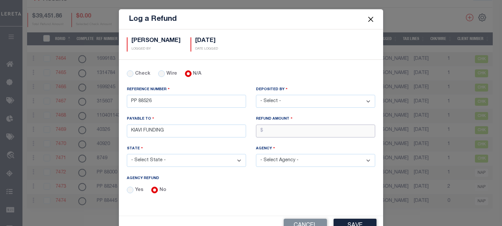
click at [265, 130] on input "AGENCY REFUND" at bounding box center [315, 130] width 119 height 13
type input "$1,902.55"
click at [178, 156] on select "- Select State - AK AL AR AZ CA CO CT DC DE FL GA GU HI IA ID IL IN KS KY LA MA…" at bounding box center [186, 160] width 119 height 13
select select "MO"
click at [127, 154] on select "- Select State - AK AL AR AZ CA CO CT DC DE FL GA GU HI IA ID IL IN KS KY LA MA…" at bounding box center [186, 160] width 119 height 13
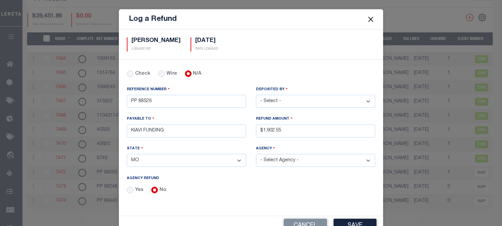
click at [280, 158] on select "- Select Agency - ADAIR COUNTY ADAIR COUNTY MOBILE HOMES ADRIAN CITY (INACTIVE)…" at bounding box center [315, 160] width 119 height 13
select select "7803022190"
click at [256, 154] on select "- Select Agency - ADAIR COUNTY ADAIR COUNTY MOBILE HOMES ADRIAN CITY (INACTIVE)…" at bounding box center [315, 160] width 119 height 13
click at [361, 220] on button "Save" at bounding box center [354, 226] width 43 height 14
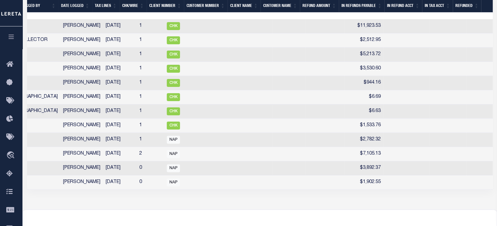
scroll to position [0, 346]
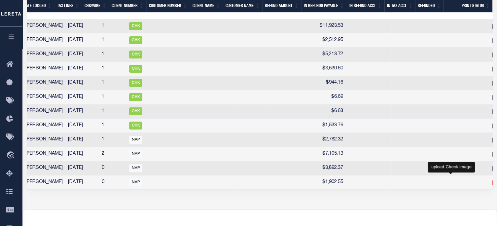
click at [492, 185] on icon at bounding box center [496, 182] width 9 height 9
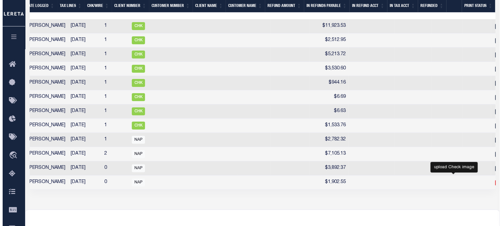
scroll to position [156, 0]
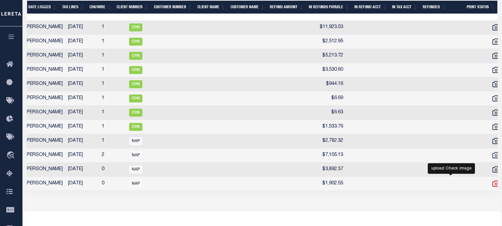
checkbox input "true"
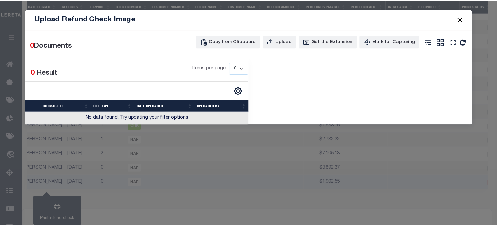
scroll to position [0, 341]
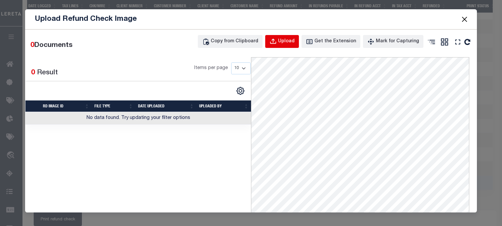
click at [288, 41] on div "Upload" at bounding box center [286, 41] width 17 height 7
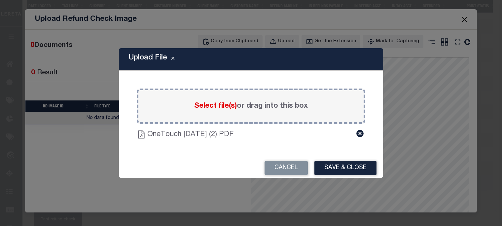
click at [345, 167] on button "Save & Close" at bounding box center [345, 168] width 62 height 14
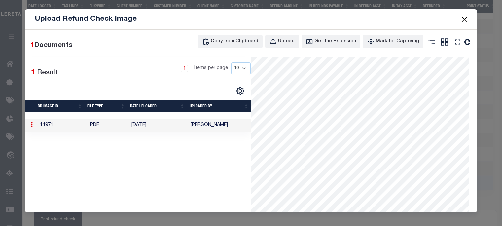
drag, startPoint x: 466, startPoint y: 19, endPoint x: 461, endPoint y: 20, distance: 5.1
click at [467, 19] on button "Close" at bounding box center [464, 19] width 9 height 9
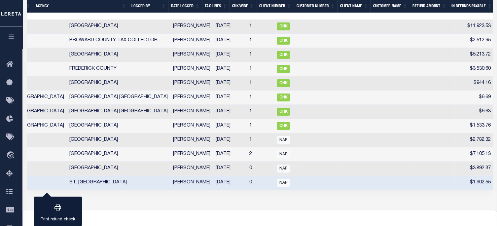
scroll to position [0, 136]
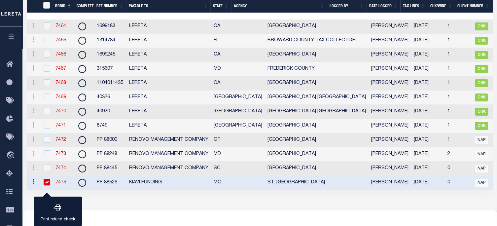
click at [64, 185] on link "7475" at bounding box center [60, 182] width 11 height 5
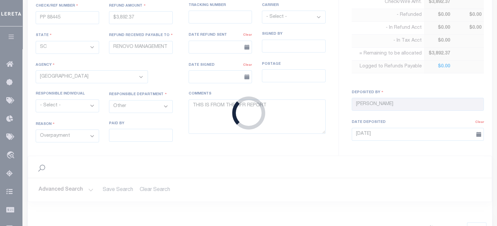
type input "PP 88526"
type input "$1,902.55"
select select "MO"
type input "KIAVI FUNDING"
select select
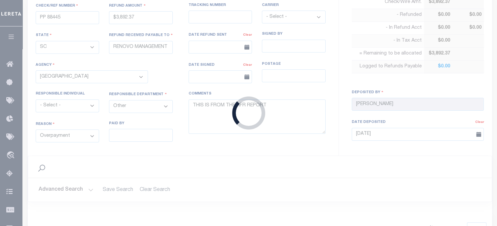
select select
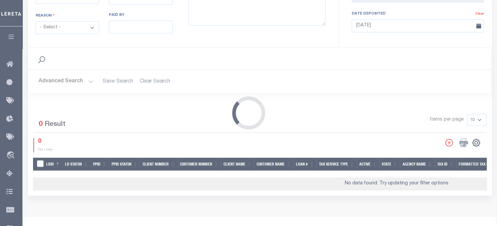
select select "7803022190"
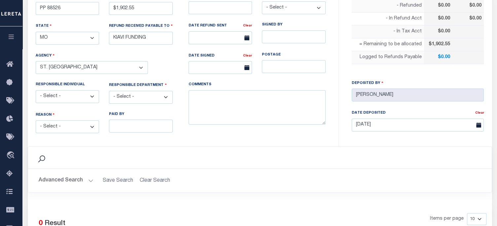
click at [75, 126] on select "- Select - Change In Value Discount Applied Duplicate Payment Exemption Applied…" at bounding box center [68, 126] width 64 height 13
select select "OVP"
click at [36, 120] on select "- Select - Change In Value Discount Applied Duplicate Payment Exemption Applied…" at bounding box center [68, 126] width 64 height 13
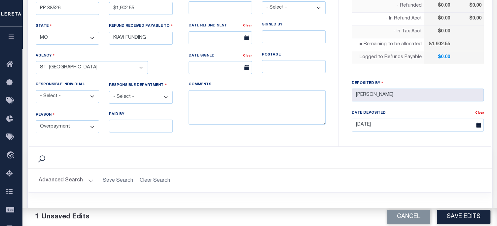
click at [139, 91] on select "- Select - 3rd Party Accounting AI Collector Customer Customer Service FactR JA…" at bounding box center [141, 97] width 64 height 13
select select "LOC"
click at [109, 91] on select "- Select - 3rd Party Accounting AI Collector Customer Customer Service FactR JA…" at bounding box center [141, 97] width 64 height 13
click at [226, 97] on textarea "COMMENTS" at bounding box center [257, 107] width 137 height 35
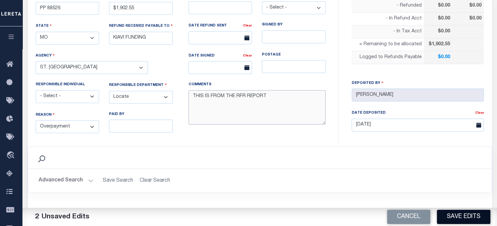
type textarea "THIS IS FROM THE RFR REPORT"
click at [468, 214] on button "Save Edits" at bounding box center [463, 217] width 53 height 14
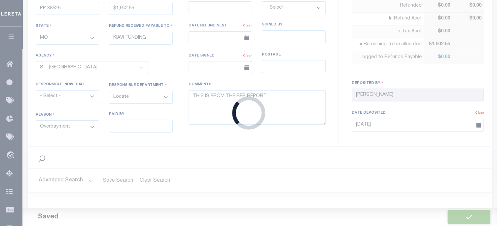
type input "$1,902.55"
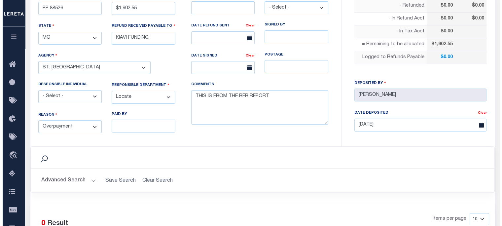
scroll to position [264, 0]
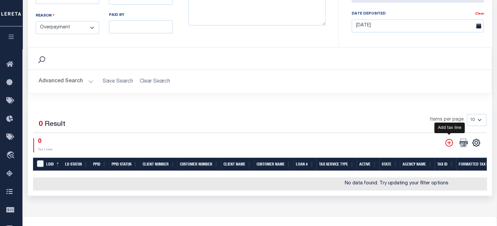
click at [445, 149] on div "CSV Export Selected Print Show Filter Show Search Columns 0: LDBatchId 1: LDID …" at bounding box center [462, 145] width 40 height 14
click at [449, 142] on icon "" at bounding box center [449, 143] width 8 height 8
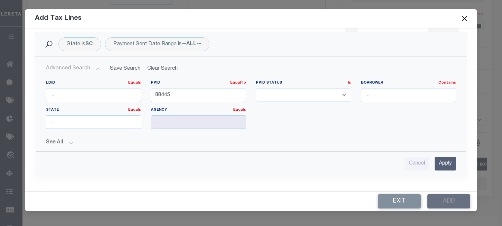
scroll to position [0, 0]
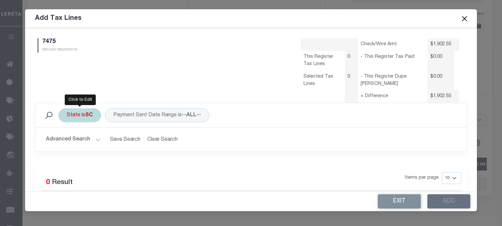
click at [93, 113] on b "SC" at bounding box center [89, 115] width 8 height 5
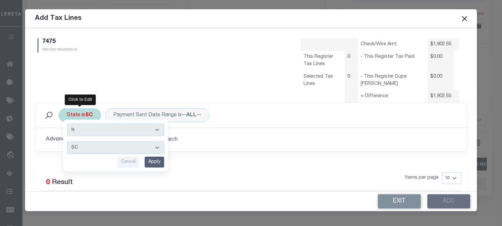
click at [90, 147] on select "AK AL AR AZ CA CO CT DC DE FL GA GU HI IA ID IL IN KS KY LA MA MD ME MI MN MO M…" at bounding box center [115, 147] width 97 height 13
select select "MO"
click at [67, 141] on select "AK AL AR AZ CA CO CT DC DE FL GA GU HI IA ID IL IN KS KY LA MA MD ME MI MN MO M…" at bounding box center [115, 147] width 97 height 13
click at [153, 163] on input "Apply" at bounding box center [154, 161] width 19 height 11
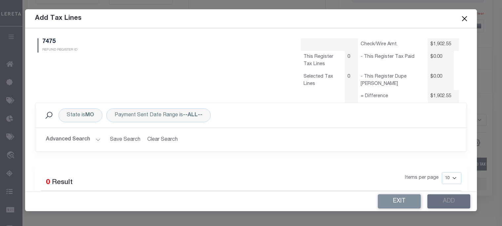
click at [89, 138] on button "Advanced Search" at bounding box center [73, 139] width 55 height 13
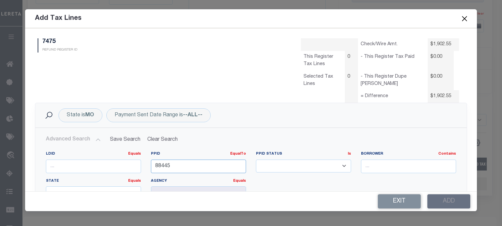
click at [0, 154] on html "Home Refunds Details Profile Sign out" at bounding box center [251, 16] width 502 height 561
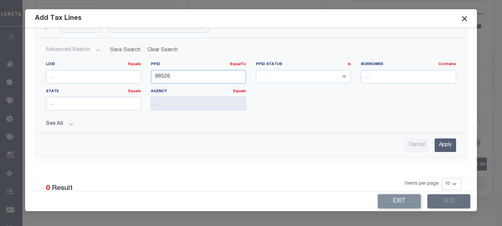
scroll to position [99, 0]
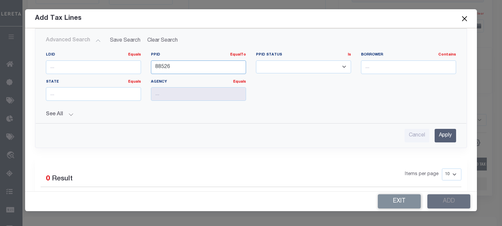
type input "88526"
click at [442, 132] on input "Apply" at bounding box center [444, 136] width 21 height 14
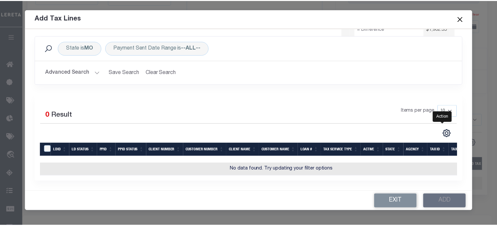
scroll to position [71, 0]
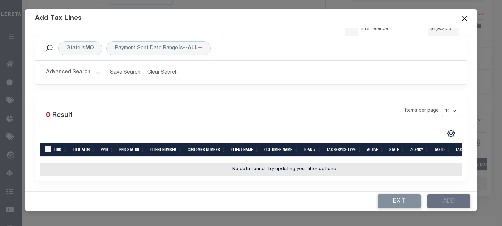
click at [87, 67] on button "Advanced Search" at bounding box center [73, 72] width 55 height 13
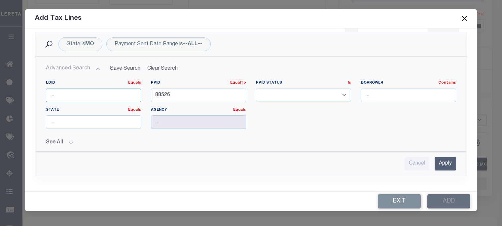
click at [98, 95] on input "number" at bounding box center [93, 95] width 95 height 14
type input "45599"
click at [436, 163] on input "Apply" at bounding box center [444, 164] width 21 height 14
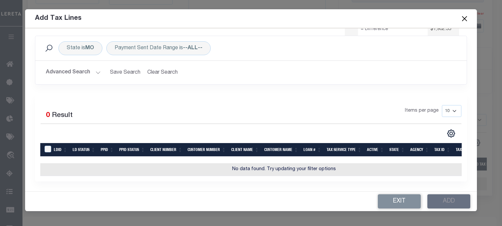
click at [464, 17] on button "Close" at bounding box center [464, 18] width 9 height 9
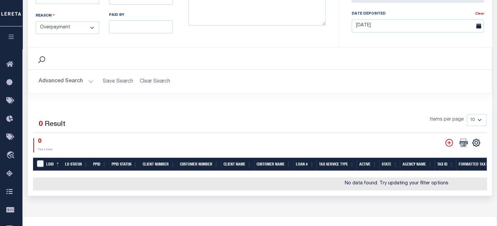
scroll to position [165, 0]
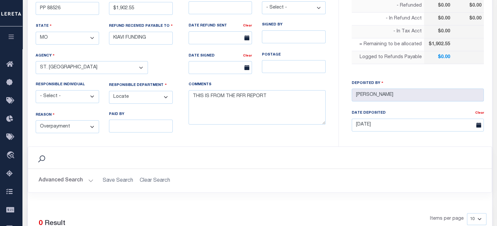
click at [260, 126] on div "COMMENTS THIS IS FROM THE RFR REPORT" at bounding box center [257, 107] width 147 height 51
click at [262, 108] on textarea "THIS IS FROM THE RFR REPORT" at bounding box center [257, 107] width 137 height 35
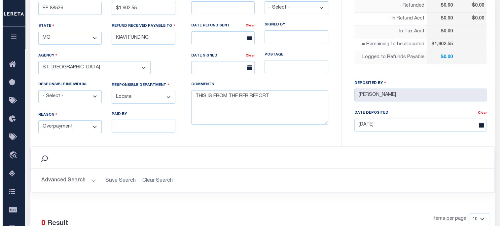
scroll to position [297, 0]
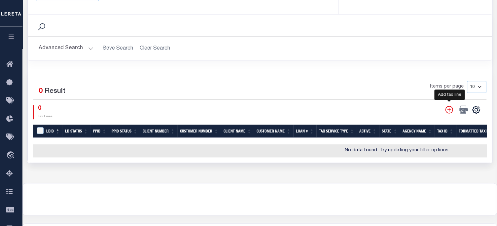
click at [447, 107] on icon "" at bounding box center [449, 109] width 9 height 9
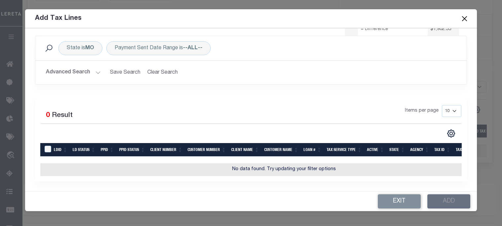
scroll to position [0, 0]
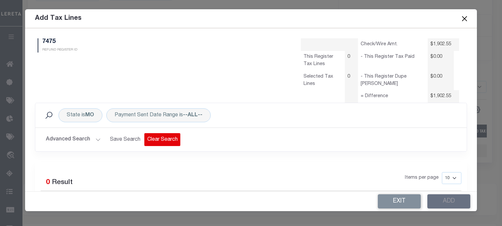
click at [155, 141] on button "Clear Search" at bounding box center [162, 139] width 36 height 13
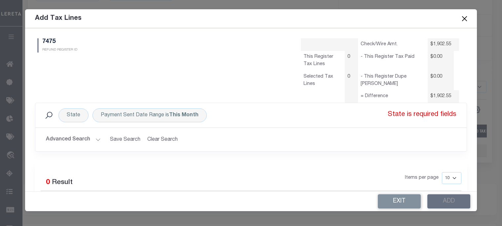
click at [155, 141] on div "State Payment Sent Date Range is This Month State is required fields Search Adv…" at bounding box center [251, 127] width 432 height 49
click at [156, 140] on button "Clear Search" at bounding box center [162, 139] width 36 height 13
click at [153, 137] on div "State Payment Sent Date Range is This Month State is required fields Search Adv…" at bounding box center [251, 127] width 432 height 49
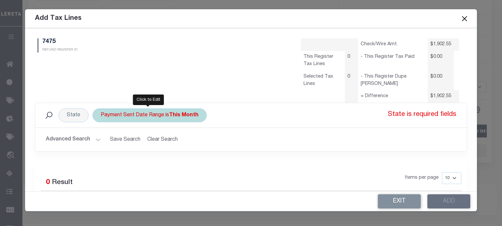
click at [157, 115] on div "Payment Sent Date Range is This Month" at bounding box center [149, 115] width 114 height 14
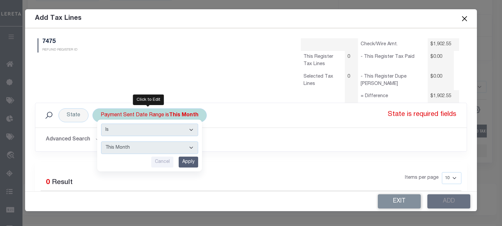
click at [149, 142] on select "--ALL-- This Month Last Month Last Three Months This Year Last Year" at bounding box center [149, 147] width 97 height 13
select select "All"
click at [101, 141] on select "--ALL-- This Month Last Month Last Three Months This Year Last Year" at bounding box center [149, 147] width 97 height 13
click at [184, 161] on input "Apply" at bounding box center [188, 161] width 19 height 11
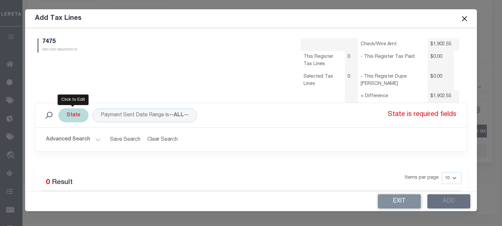
click at [62, 116] on div "State" at bounding box center [73, 115] width 30 height 14
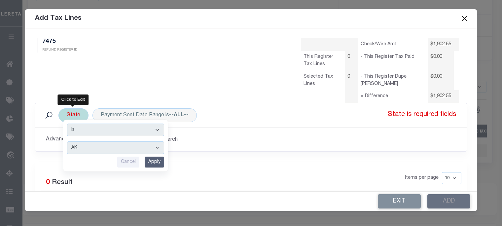
click at [77, 147] on select "AK AL AR AZ CA CO CT DC DE FL GA GU HI IA ID IL IN KS KY LA MA MD ME MI MN MO M…" at bounding box center [115, 147] width 97 height 13
select select "MO"
click at [67, 141] on select "AK AL AR AZ CA CO CT DC DE FL GA GU HI IA ID IL IN KS KY LA MA MD ME MI MN MO M…" at bounding box center [115, 147] width 97 height 13
click at [158, 162] on input "Apply" at bounding box center [154, 161] width 19 height 11
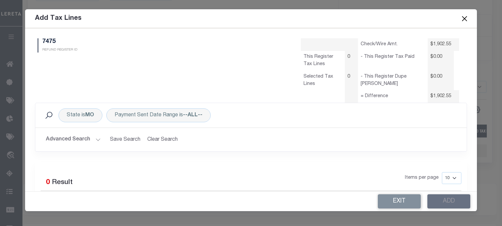
click at [86, 139] on button "Advanced Search" at bounding box center [73, 139] width 55 height 13
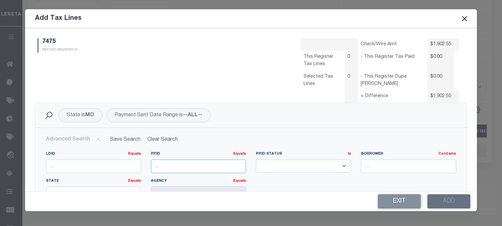
click at [194, 163] on input "number" at bounding box center [198, 166] width 95 height 14
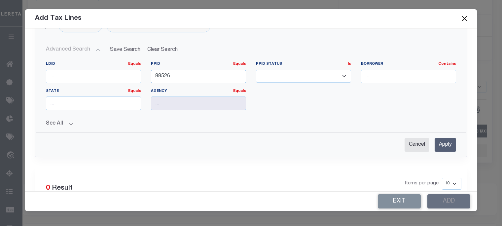
scroll to position [99, 0]
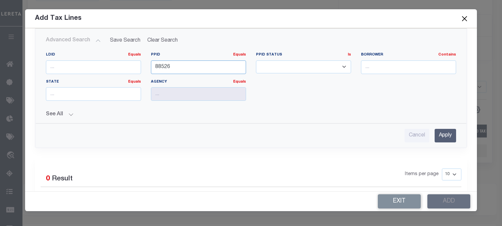
type input "88526"
click at [435, 135] on input "Apply" at bounding box center [444, 136] width 21 height 14
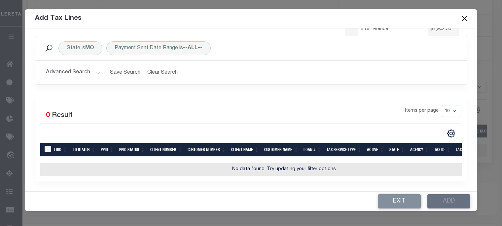
scroll to position [71, 0]
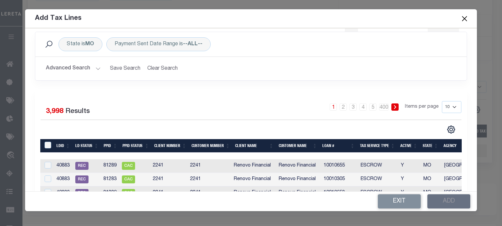
click at [78, 66] on button "Advanced Search" at bounding box center [73, 68] width 55 height 13
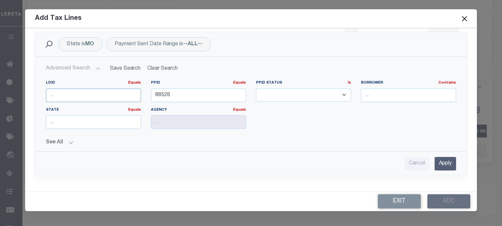
click at [87, 91] on input "number" at bounding box center [93, 95] width 95 height 14
type input "45599"
click at [439, 161] on input "Apply" at bounding box center [444, 164] width 21 height 14
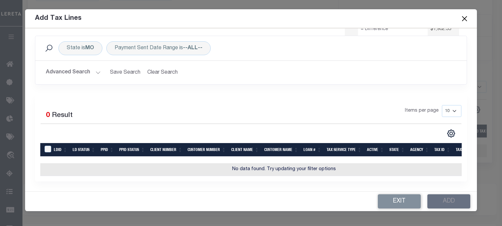
click at [77, 67] on button "Advanced Search" at bounding box center [73, 72] width 55 height 13
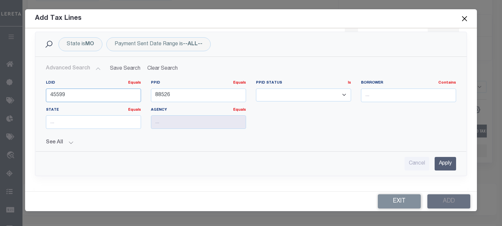
drag, startPoint x: 72, startPoint y: 94, endPoint x: -106, endPoint y: 80, distance: 178.9
click at [440, 163] on input "Apply" at bounding box center [444, 164] width 21 height 14
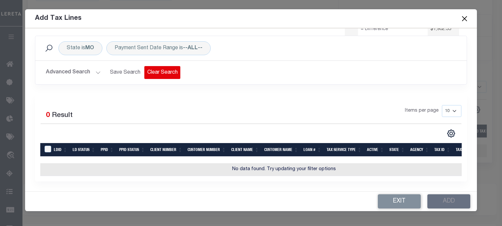
click at [157, 68] on button "Clear Search" at bounding box center [162, 72] width 36 height 13
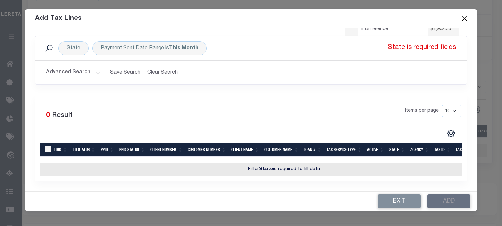
click at [157, 68] on button "Clear Search" at bounding box center [162, 72] width 36 height 13
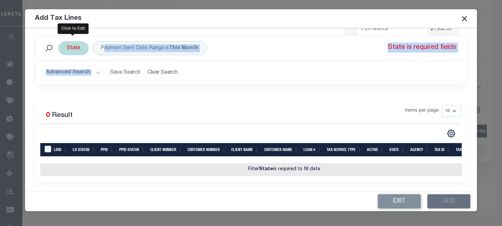
click at [63, 45] on div "State" at bounding box center [73, 48] width 30 height 14
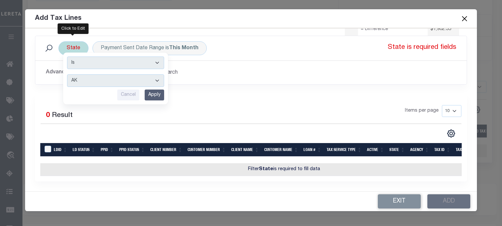
click at [76, 74] on select "AK AL AR AZ CA CO CT DC DE FL GA GU HI IA ID IL IN KS KY LA MA MD ME MI MN MO M…" at bounding box center [115, 80] width 97 height 13
select select "MO"
click at [67, 74] on select "AK AL AR AZ CA CO CT DC DE FL GA GU HI IA ID IL IN KS KY LA MA MD ME MI MN MO M…" at bounding box center [115, 80] width 97 height 13
click at [156, 89] on input "Apply" at bounding box center [154, 94] width 19 height 11
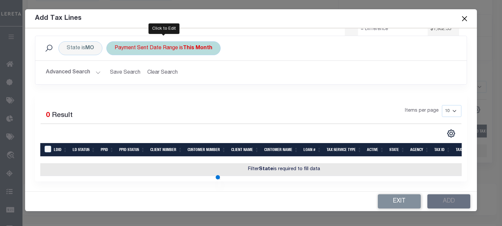
click at [158, 41] on div "Payment Sent Date Range is This Month" at bounding box center [163, 48] width 114 height 14
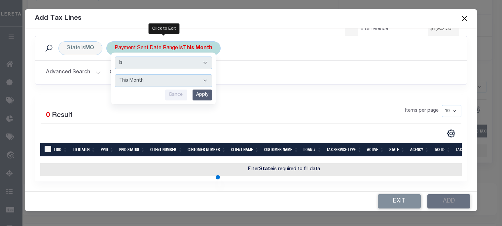
click at [140, 77] on select "--ALL-- This Month Last Month Last Three Months This Year Last Year" at bounding box center [163, 80] width 97 height 13
select select "All"
click at [115, 74] on select "--ALL-- This Month Last Month Last Three Months This Year Last Year" at bounding box center [163, 80] width 97 height 13
click at [199, 89] on input "Apply" at bounding box center [201, 94] width 19 height 11
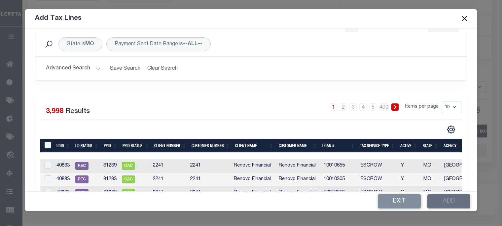
click at [329, 142] on th "Loan #" at bounding box center [339, 146] width 38 height 14
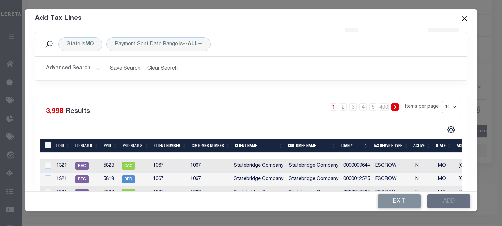
click at [444, 106] on select "10 25 50 100" at bounding box center [451, 107] width 19 height 12
select select "100"
click at [442, 101] on select "10 25 50 100" at bounding box center [451, 107] width 19 height 12
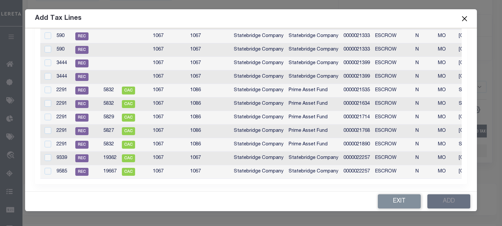
scroll to position [137, 0]
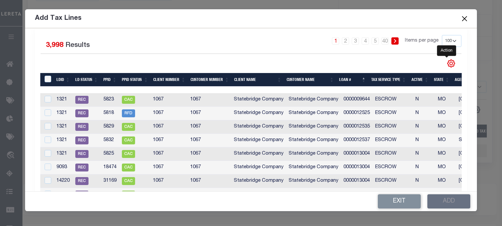
click at [447, 63] on icon "" at bounding box center [451, 63] width 9 height 9
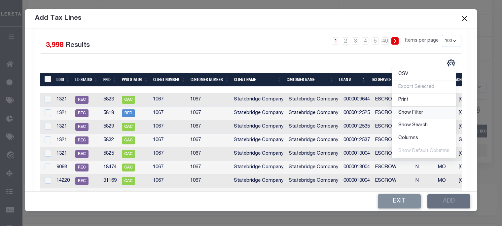
click at [401, 113] on span "Show Filter" at bounding box center [410, 112] width 25 height 5
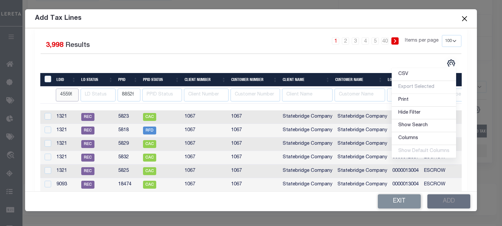
drag, startPoint x: 57, startPoint y: 91, endPoint x: 173, endPoint y: 81, distance: 116.7
click at [174, 83] on thead "LDID LD Status PPID PPID Status Client Number Customer Number Client Name Custo…" at bounding box center [410, 88] width 740 height 31
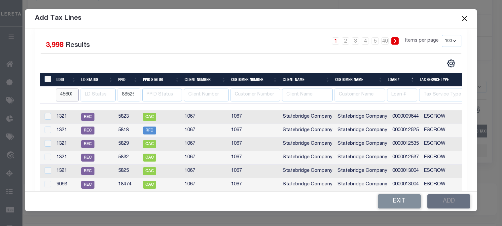
click at [75, 94] on input "45600" at bounding box center [67, 94] width 23 height 13
type input "45599"
click at [75, 97] on input "45599" at bounding box center [67, 94] width 23 height 13
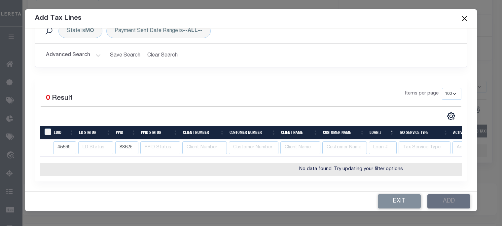
scroll to position [0, 0]
click at [68, 94] on label "Result" at bounding box center [62, 98] width 21 height 11
drag, startPoint x: 56, startPoint y: 143, endPoint x: 42, endPoint y: 149, distance: 15.5
click at [56, 143] on input "45599" at bounding box center [64, 147] width 23 height 13
type input "9"
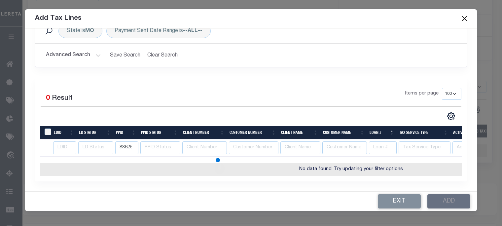
scroll to position [0, 204]
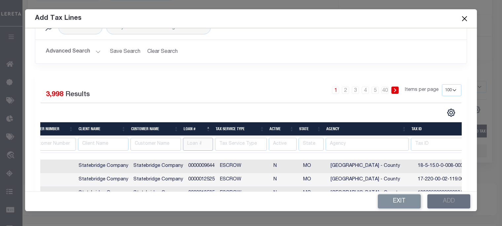
click at [185, 143] on input "text" at bounding box center [198, 144] width 30 height 13
type input "34636520"
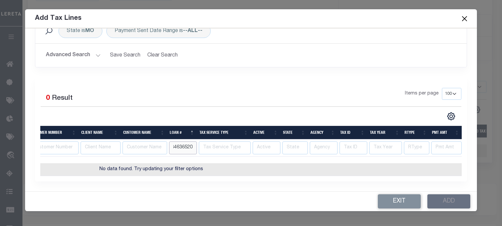
scroll to position [0, 0]
select select "25"
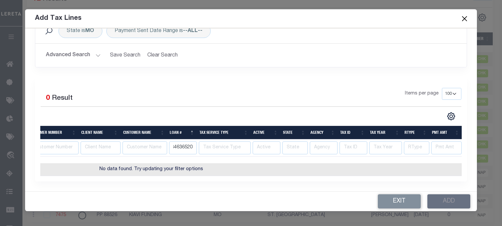
click at [462, 19] on button "Close" at bounding box center [464, 18] width 9 height 9
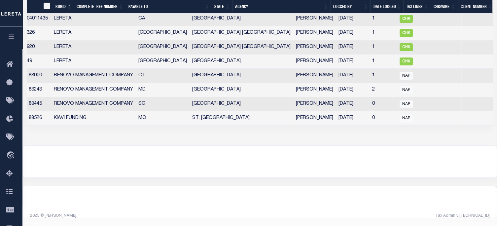
scroll to position [0, 346]
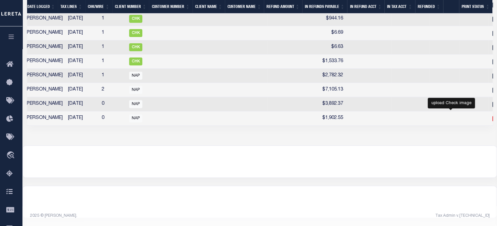
click at [492, 114] on icon "" at bounding box center [496, 118] width 9 height 9
checkbox input "true"
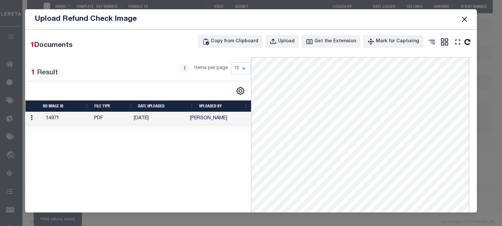
scroll to position [0, 341]
click at [461, 17] on button "Close" at bounding box center [464, 19] width 9 height 9
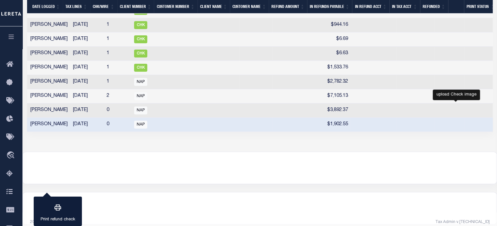
click at [497, 114] on icon "" at bounding box center [501, 110] width 9 height 9
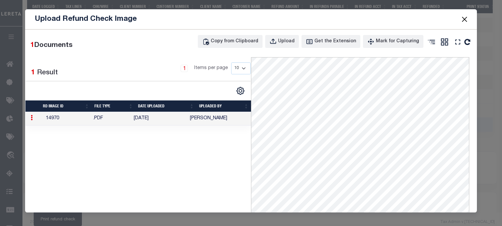
click at [464, 18] on button "Close" at bounding box center [464, 19] width 9 height 9
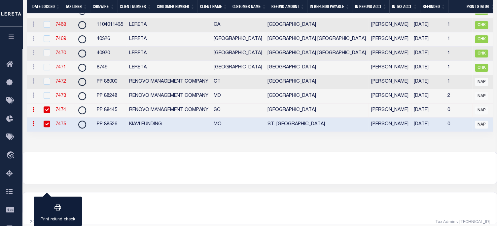
scroll to position [0, 0]
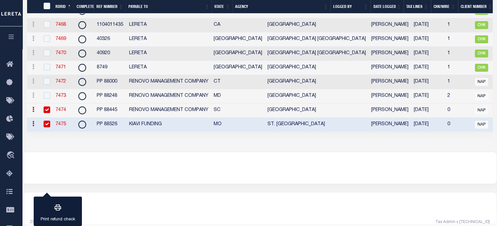
click at [46, 113] on input "checkbox" at bounding box center [47, 109] width 7 height 7
checkbox input "false"
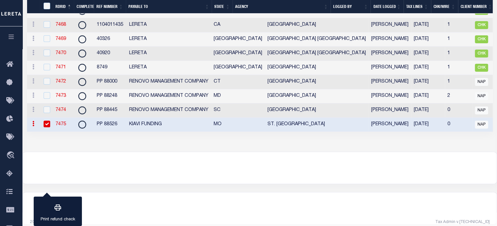
click at [46, 126] on input "checkbox" at bounding box center [47, 124] width 7 height 7
checkbox input "false"
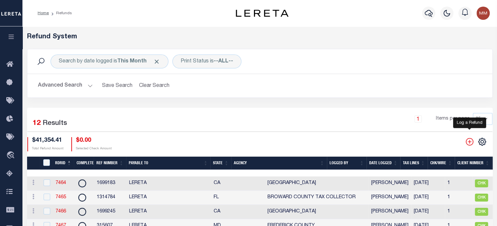
click at [469, 142] on icon "" at bounding box center [470, 142] width 8 height 8
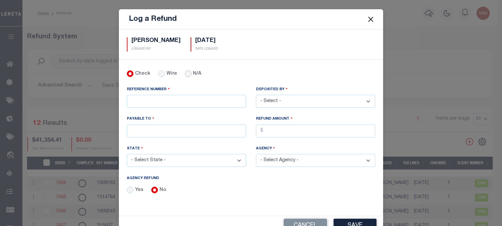
click at [187, 74] on input "N/A" at bounding box center [188, 73] width 7 height 7
radio input "true"
click at [169, 96] on input "REFERENCE NUMBER" at bounding box center [186, 101] width 119 height 13
type input "PP 89056"
click at [276, 101] on select "- Select - Aakash Patel Abdul Muzain Adams, Pamela S Adhikary Rinki Agustin Fer…" at bounding box center [315, 101] width 119 height 13
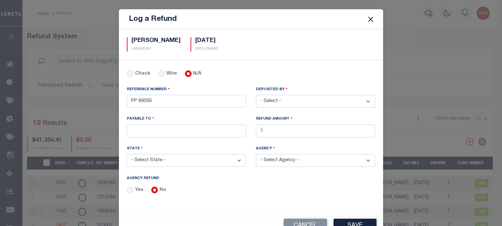
select select "Martinez, Myrna"
click at [256, 95] on select "- Select - Aakash Patel Abdul Muzain Adams, Pamela S Adhikary Rinki Agustin Fer…" at bounding box center [315, 101] width 119 height 13
click at [183, 127] on input "PAYABLE TO" at bounding box center [186, 130] width 119 height 13
type input "WEST SHORE BANK RETAIL"
click at [273, 131] on input "AGENCY REFUND" at bounding box center [315, 130] width 119 height 13
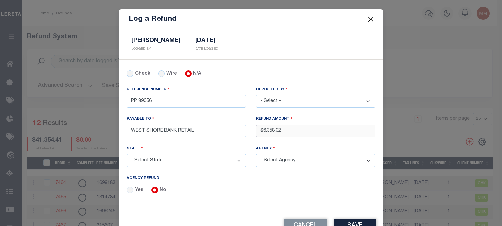
type input "$6,358.02"
click at [184, 159] on select "- Select State - AK AL AR AZ CA CO CT DC DE FL GA GU HI IA ID IL IN KS KY LA MA…" at bounding box center [186, 160] width 119 height 13
select select "MI"
click at [127, 154] on select "- Select State - AK AL AR AZ CA CO CT DC DE FL GA GU HI IA ID IL IN KS KY LA MA…" at bounding box center [186, 160] width 119 height 13
click at [284, 159] on select "- Select Agency - ACME TOWNSHIP ADA TOWNSHIP ADAMS TOWNSHIP ADAMS TOWNSHIP ADAM…" at bounding box center [315, 160] width 119 height 13
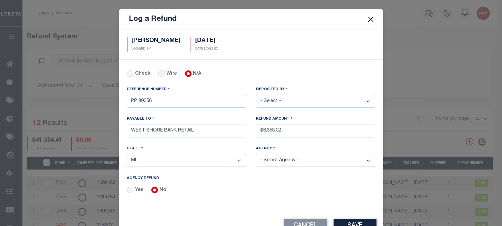
select select "2605502021"
click at [256, 154] on select "- Select Agency - ACME TOWNSHIP ADA TOWNSHIP ADAMS TOWNSHIP ADAMS TOWNSHIP ADAM…" at bounding box center [315, 160] width 119 height 13
click at [352, 222] on button "Save" at bounding box center [354, 226] width 43 height 14
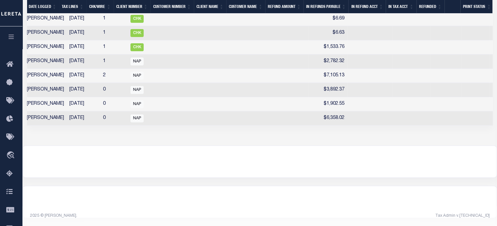
scroll to position [0, 343]
click at [495, 121] on icon at bounding box center [498, 118] width 7 height 6
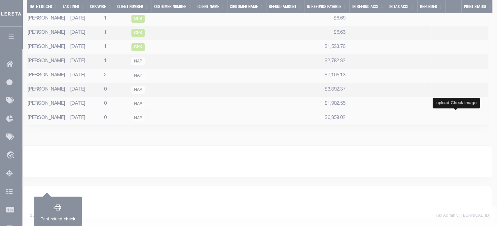
checkbox input "true"
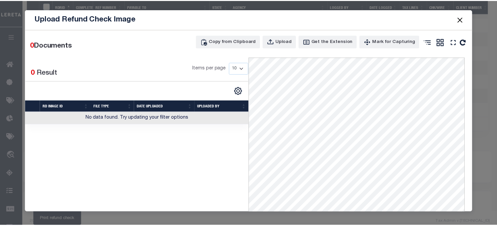
scroll to position [0, 341]
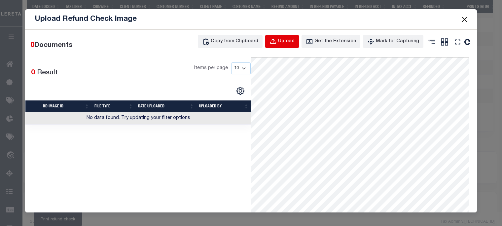
click at [289, 39] on div "Upload" at bounding box center [286, 41] width 17 height 7
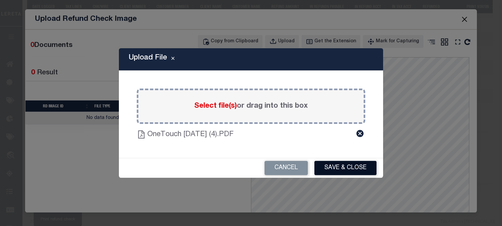
click at [361, 167] on button "Save & Close" at bounding box center [345, 168] width 62 height 14
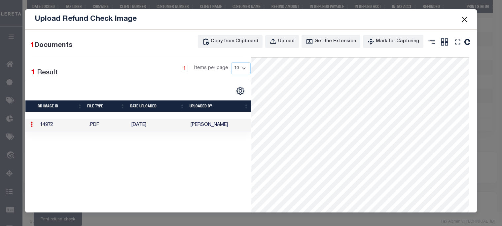
click at [466, 18] on button "Close" at bounding box center [464, 19] width 9 height 9
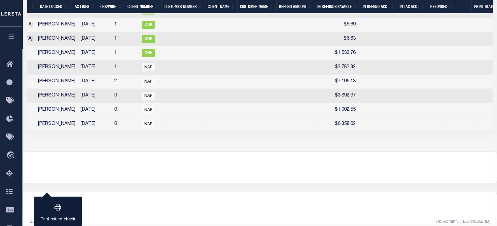
scroll to position [0, 0]
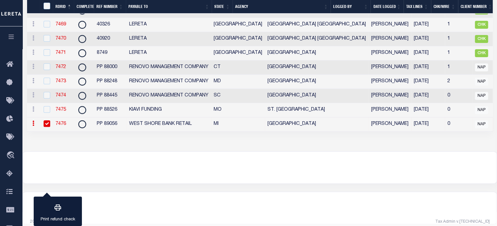
click at [62, 126] on link "7476" at bounding box center [60, 123] width 11 height 5
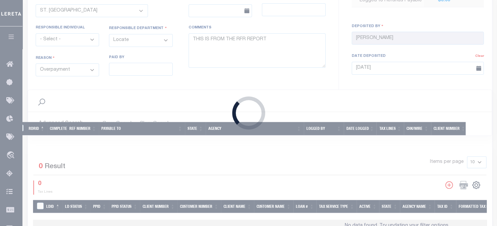
scroll to position [322, 0]
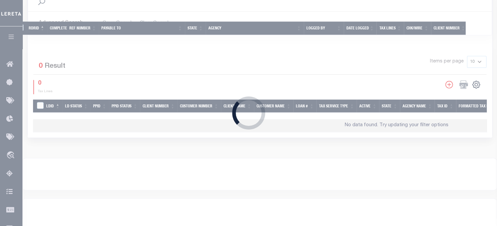
type input "PP 89056"
type input "$6,358.02"
select select "MI"
type input "WEST SHORE BANK RETAIL"
select select
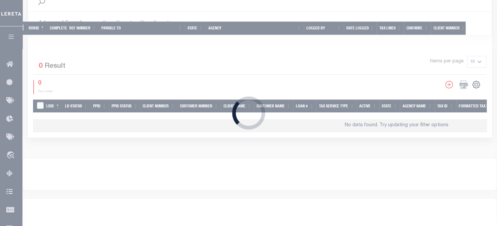
select select
select select "2605502021"
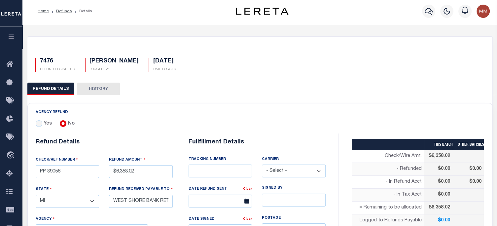
scroll to position [99, 0]
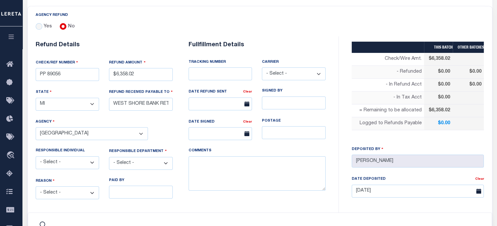
click at [58, 188] on select "- Select - Change In Value Discount Applied Duplicate Payment Exemption Applied…" at bounding box center [68, 192] width 64 height 13
select select "OVP"
click at [36, 186] on select "- Select - Change In Value Discount Applied Duplicate Payment Exemption Applied…" at bounding box center [68, 192] width 64 height 13
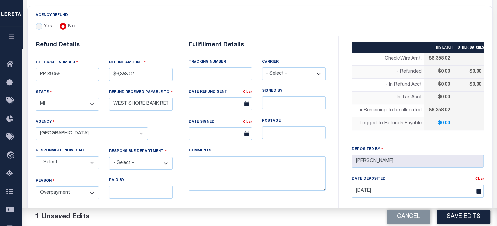
click at [130, 163] on select "- Select - 3rd Party Accounting AI Collector Customer Customer Service FactR JA…" at bounding box center [141, 163] width 64 height 13
select select "OTH"
click at [109, 157] on select "- Select - 3rd Party Accounting AI Collector Customer Customer Service FactR JA…" at bounding box center [141, 163] width 64 height 13
click at [205, 167] on textarea "COMMENTS" at bounding box center [257, 173] width 137 height 35
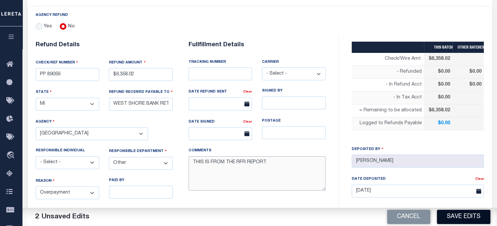
type textarea "THIS IS FROM THE RFR REPORT"
click at [462, 210] on button "Save Edits" at bounding box center [463, 217] width 53 height 14
type input "$6,358.02"
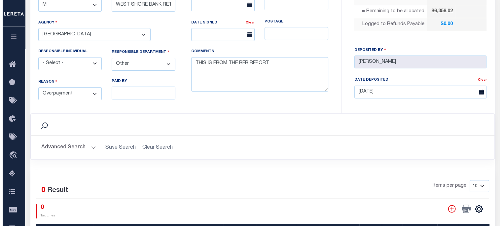
scroll to position [297, 0]
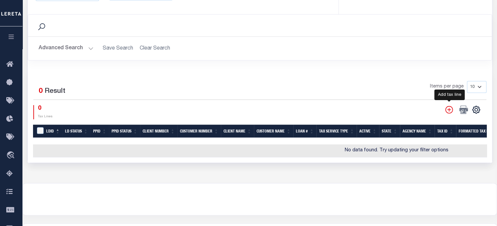
click at [448, 105] on icon "" at bounding box center [449, 109] width 9 height 9
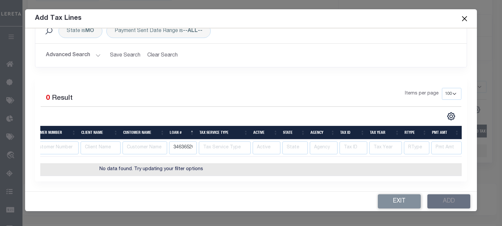
scroll to position [0, 0]
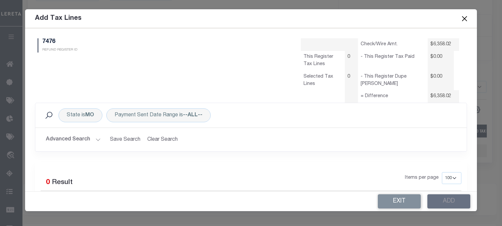
select select "100"
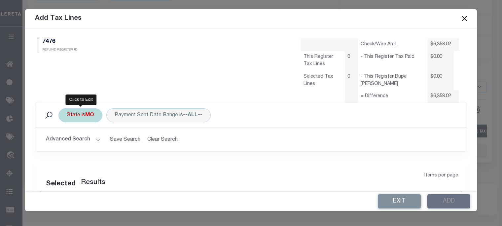
click at [83, 115] on div "State is MO" at bounding box center [80, 115] width 44 height 14
select select "MO"
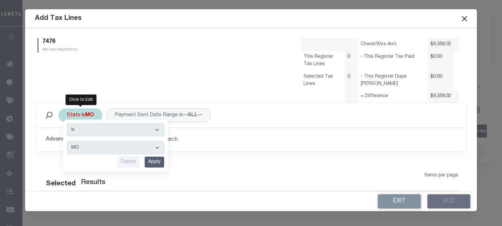
click at [84, 146] on select "AK AL AR AZ CA CO CT DC DE FL GA GU HI IA ID IL IN KS KY LA MA MD ME MI MN MO M…" at bounding box center [115, 147] width 97 height 13
select select "100"
select select "MI"
click at [67, 141] on select "AK AL AR AZ CA CO CT DC DE FL GA GU HI IA ID IL IN KS KY LA MA MD ME MI MN MO M…" at bounding box center [115, 147] width 97 height 13
drag, startPoint x: 156, startPoint y: 161, endPoint x: 136, endPoint y: 158, distance: 19.8
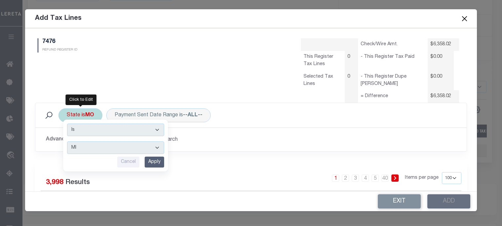
click at [156, 160] on input "Apply" at bounding box center [154, 161] width 19 height 11
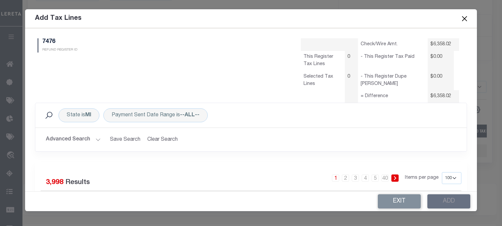
click at [75, 139] on button "Advanced Search" at bounding box center [73, 139] width 55 height 13
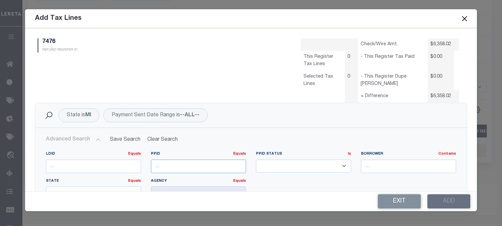
click at [168, 169] on input "number" at bounding box center [198, 166] width 95 height 14
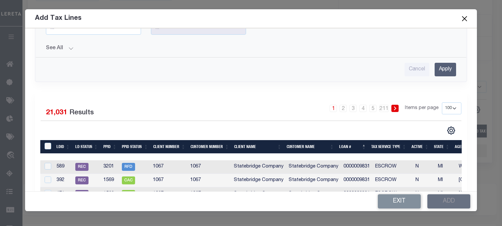
type input "89056"
click at [443, 69] on input "Apply" at bounding box center [444, 70] width 21 height 14
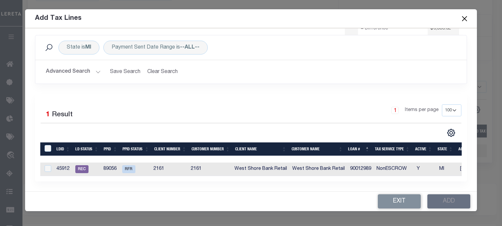
scroll to position [72, 0]
click at [49, 165] on input "checkbox" at bounding box center [48, 168] width 7 height 7
checkbox input "true"
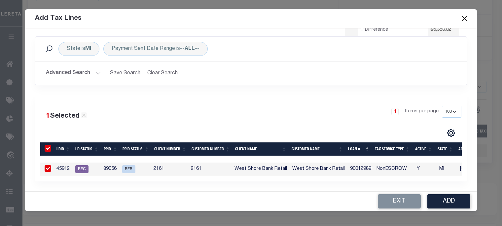
scroll to position [0, 170]
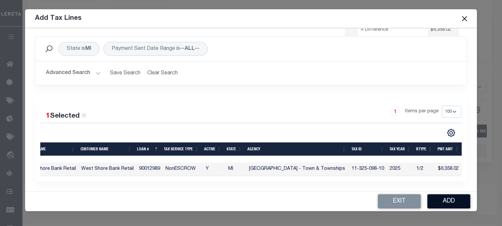
click at [441, 203] on button "Add" at bounding box center [448, 201] width 43 height 14
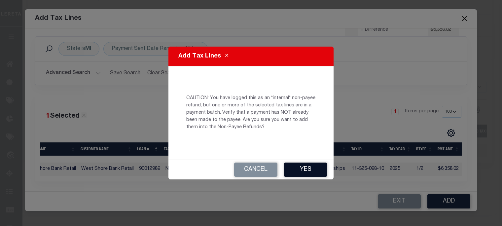
click at [303, 168] on button "Yes" at bounding box center [305, 169] width 43 height 14
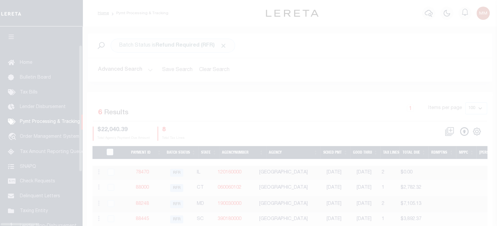
scroll to position [30, 0]
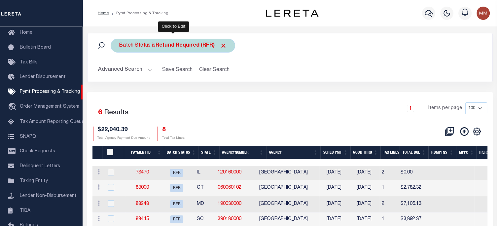
click at [182, 47] on b "Refund Required (RFR)" at bounding box center [191, 45] width 71 height 5
select select "RFR"
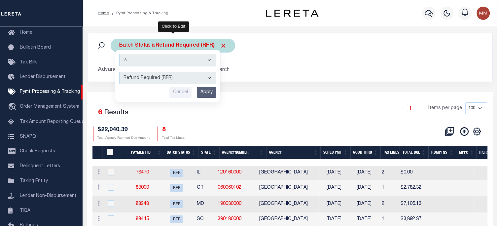
click at [206, 91] on input "Apply" at bounding box center [206, 92] width 19 height 11
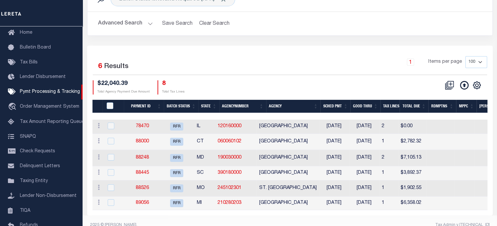
scroll to position [60, 0]
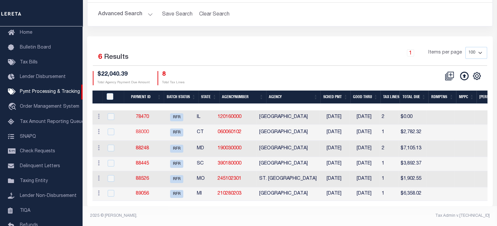
click at [148, 130] on link "88000" at bounding box center [142, 132] width 13 height 5
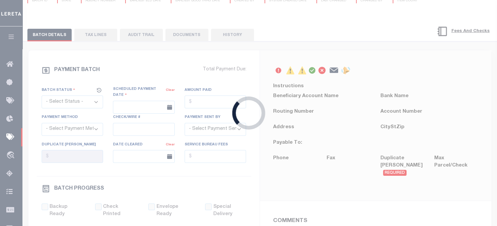
drag, startPoint x: 148, startPoint y: 126, endPoint x: 155, endPoint y: 126, distance: 6.6
click at [150, 126] on div "Loading..." at bounding box center [248, 113] width 497 height 226
select select "RFR"
type input "07/30/2025"
type input "$2,782.32"
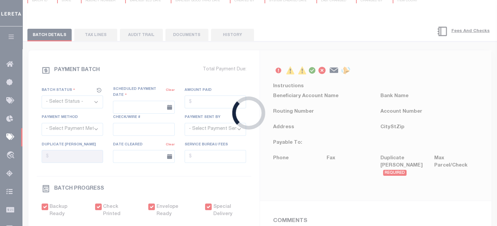
select select "CHK"
type input "52288"
select select "Urbina, Matthew"
checkbox input "true"
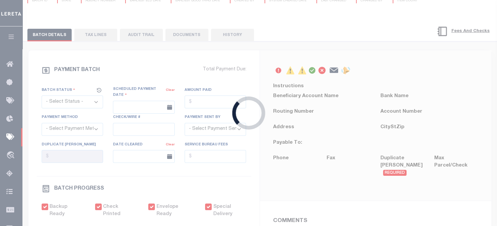
checkbox input "true"
select select "USS"
type input "07/30/2025"
type input "$9.85"
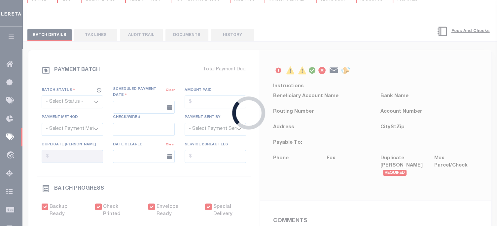
type input "9205590111312635104143"
type input "Delivered, Left with Individual"
type input "08/01/2025"
type input "N"
radio input "true"
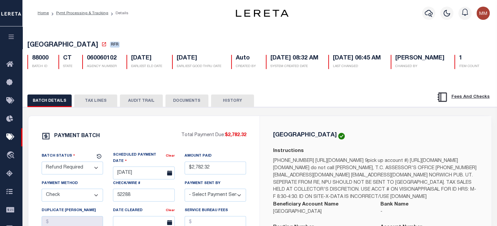
click at [190, 99] on button "DOCUMENTS" at bounding box center [186, 100] width 43 height 13
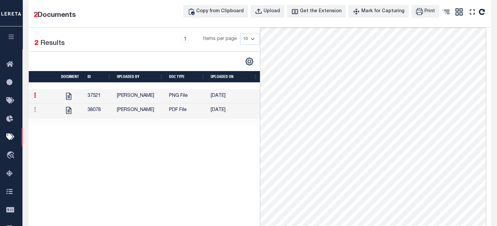
scroll to position [169, 0]
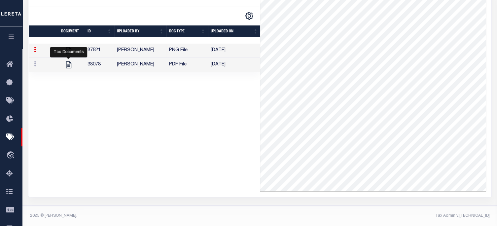
click at [63, 63] on link at bounding box center [68, 64] width 11 height 5
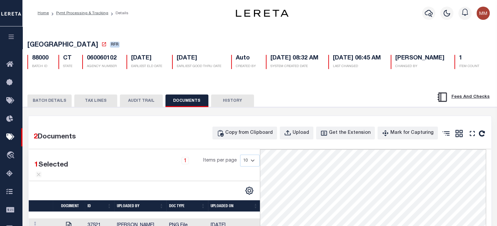
scroll to position [0, 0]
click at [87, 107] on button "TAX LINES" at bounding box center [95, 100] width 43 height 13
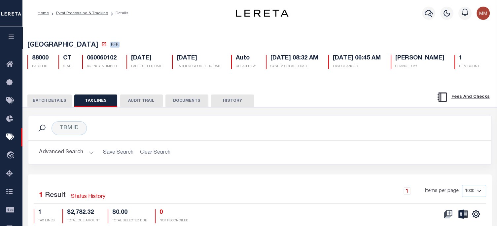
click at [55, 100] on button "BATCH DETAILS" at bounding box center [49, 100] width 44 height 13
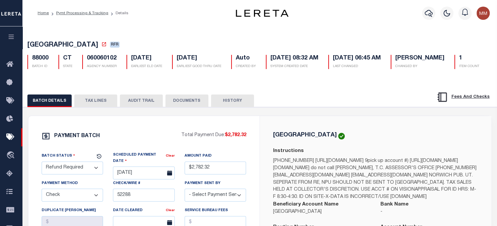
click at [99, 101] on button "TAX LINES" at bounding box center [95, 100] width 43 height 13
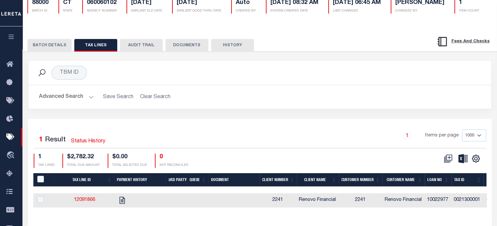
scroll to position [99, 0]
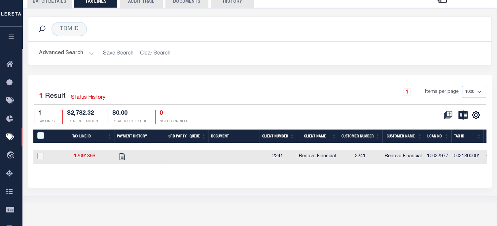
drag, startPoint x: 41, startPoint y: 157, endPoint x: 71, endPoint y: 162, distance: 30.8
click at [41, 157] on input "checkbox" at bounding box center [40, 156] width 7 height 7
checkbox input "true"
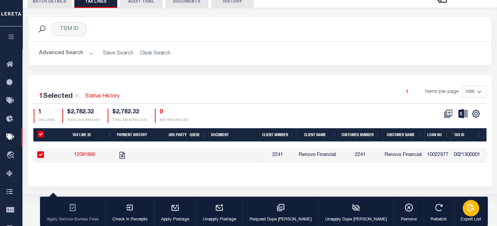
click at [467, 209] on icon "button" at bounding box center [471, 207] width 9 height 9
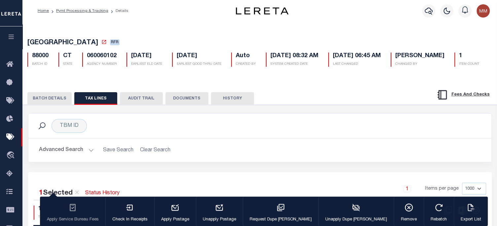
scroll to position [0, 0]
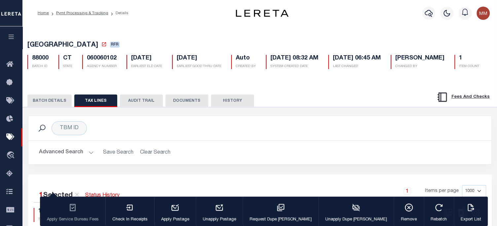
click at [51, 102] on button "BATCH DETAILS" at bounding box center [49, 100] width 44 height 13
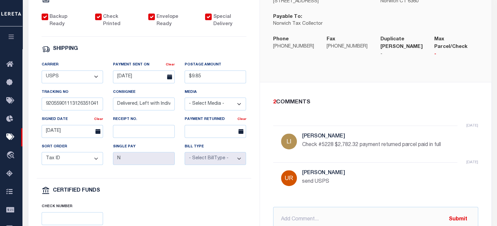
scroll to position [264, 0]
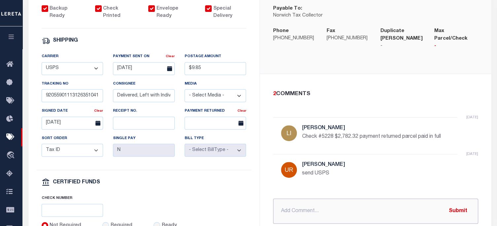
click at [309, 207] on input "text" at bounding box center [375, 210] width 205 height 25
paste input "NORWICH CITY CT RDID 7472 $ 2782.32"
type input "PROCESS REFUND NORWICH CITY CT RDID 7472 $ 2782.32"
click at [461, 213] on button "Submit" at bounding box center [457, 211] width 27 height 14
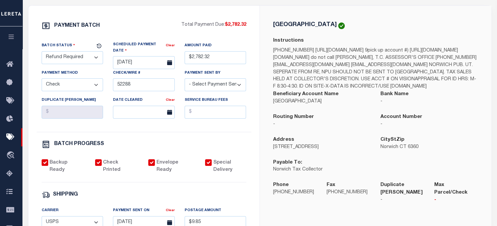
scroll to position [99, 0]
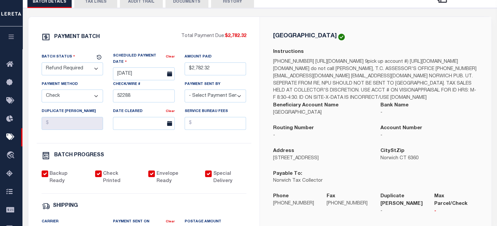
drag, startPoint x: 55, startPoint y: 70, endPoint x: 60, endPoint y: 72, distance: 4.9
click at [55, 70] on select "- Select Status - Scheduled for Payment Ready For Payment Payment Sent Cleared …" at bounding box center [73, 68] width 62 height 13
click at [42, 63] on select "- Select Status - Scheduled for Payment Ready For Payment Payment Sent Cleared …" at bounding box center [73, 68] width 62 height 13
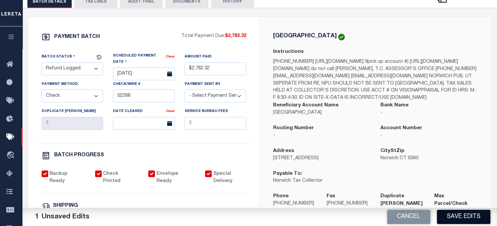
drag, startPoint x: 471, startPoint y: 213, endPoint x: 448, endPoint y: 206, distance: 24.4
click at [471, 213] on button "Save Edits" at bounding box center [463, 217] width 53 height 14
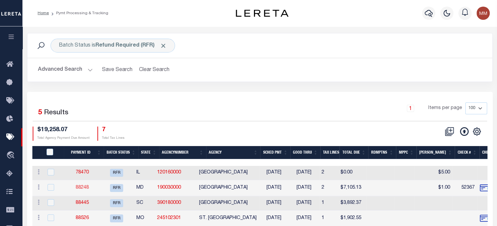
click at [82, 188] on link "88248" at bounding box center [82, 187] width 13 height 5
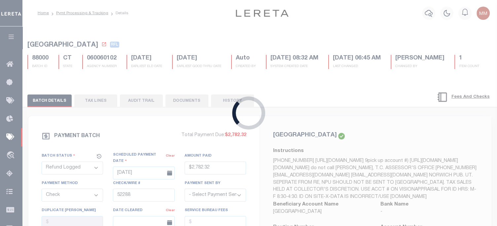
select select "RFR"
type input "08/07/2025"
type input "$7,105.13"
type input "52367"
select select "Starek, Barbara"
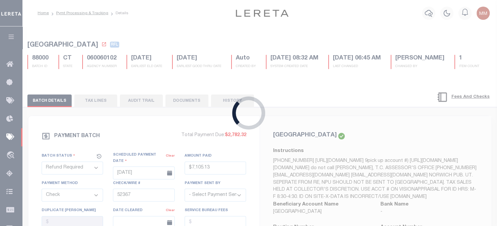
type input "$2"
type input "08/07/2025"
type input "$9.85"
type input "9205590111312635104495"
type input "Delivered to Agent, Left with Individual"
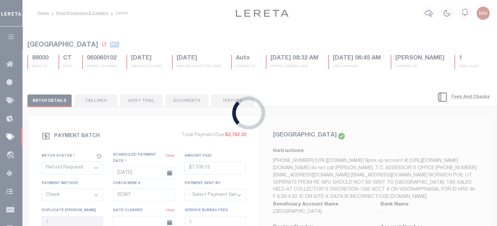
type input "08/11/2025"
select select
click at [83, 188] on div "Loading..." at bounding box center [248, 113] width 497 height 226
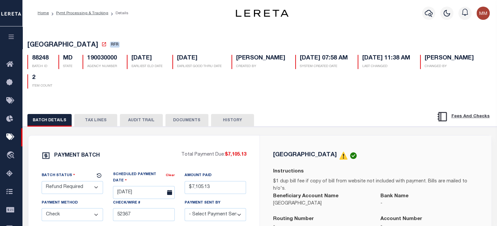
click at [186, 121] on button "DOCUMENTS" at bounding box center [186, 120] width 43 height 13
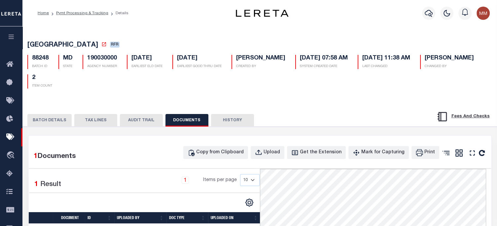
scroll to position [99, 0]
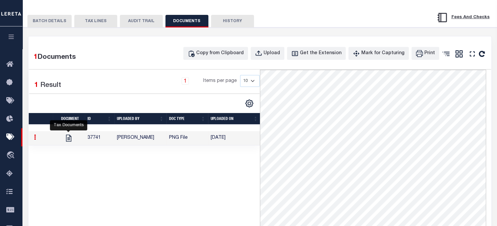
drag, startPoint x: 67, startPoint y: 136, endPoint x: 94, endPoint y: 135, distance: 27.1
click at [73, 136] on link at bounding box center [68, 137] width 11 height 5
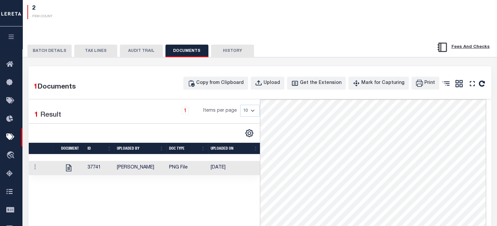
scroll to position [0, 0]
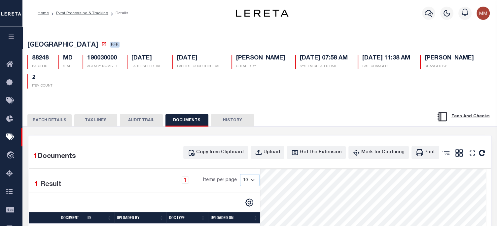
drag, startPoint x: 93, startPoint y: 121, endPoint x: 96, endPoint y: 120, distance: 3.4
click at [94, 121] on button "TAX LINES" at bounding box center [95, 120] width 43 height 13
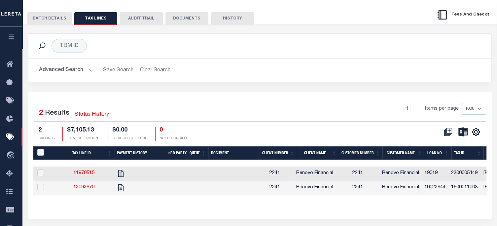
scroll to position [128, 0]
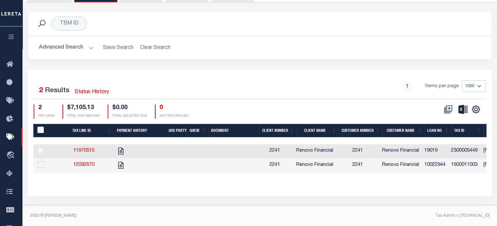
click at [39, 126] on input "PayeePaymentBatchId" at bounding box center [40, 129] width 7 height 7
checkbox input "true"
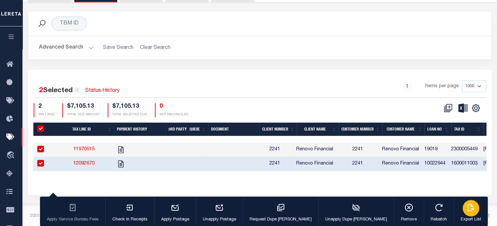
click at [468, 211] on icon "button" at bounding box center [471, 207] width 6 height 7
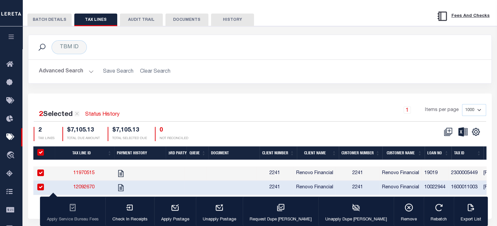
scroll to position [0, 0]
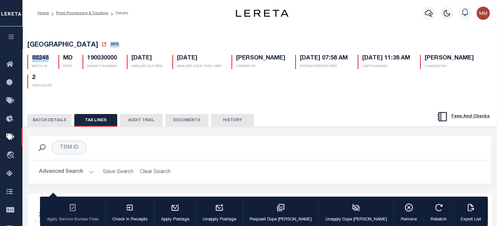
copy h5 "88248"
drag, startPoint x: 32, startPoint y: 58, endPoint x: 49, endPoint y: 56, distance: 16.7
click at [49, 56] on div "88248 BATCH ID" at bounding box center [37, 62] width 31 height 14
click at [50, 121] on button "BATCH DETAILS" at bounding box center [49, 120] width 44 height 13
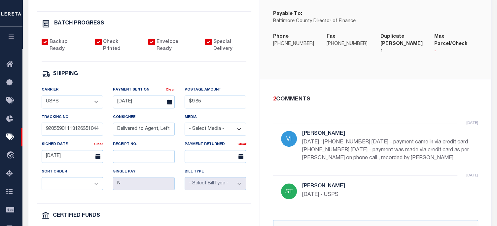
scroll to position [264, 0]
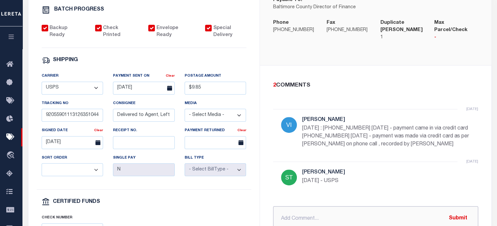
click at [319, 206] on input "text" at bounding box center [375, 218] width 205 height 25
paste input "IMORE COUNTY MD RDID 7473 $ 7105.13"
click at [339, 206] on input "PROCESSING REFUND IMORE COUNTY MD RDID 7473 $ 7105.13" at bounding box center [375, 218] width 205 height 25
type input "PROCESSING REFUND BALTIMORE COUNTY MD RDID 7473 $ 7105.13"
click at [457, 212] on button "Submit" at bounding box center [457, 219] width 27 height 14
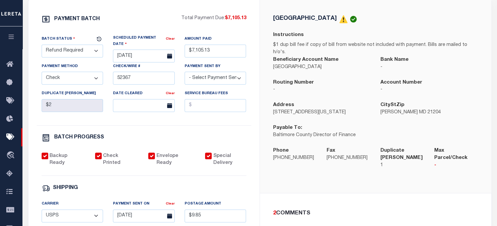
scroll to position [132, 0]
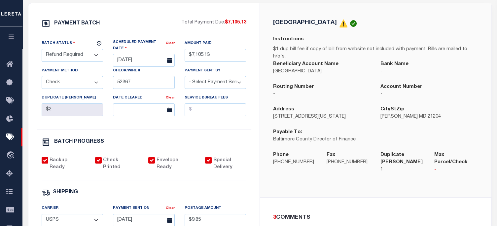
click at [51, 55] on select "- Select Status - Scheduled for Payment Ready For Payment Payment Sent Cleared …" at bounding box center [73, 55] width 62 height 13
click at [42, 50] on select "- Select Status - Scheduled for Payment Ready For Payment Payment Sent Cleared …" at bounding box center [73, 55] width 62 height 13
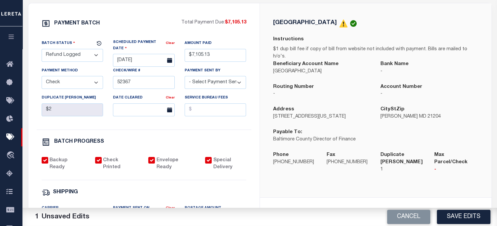
drag, startPoint x: 461, startPoint y: 215, endPoint x: 445, endPoint y: 220, distance: 17.4
click at [454, 215] on button "Save Edits" at bounding box center [463, 217] width 53 height 14
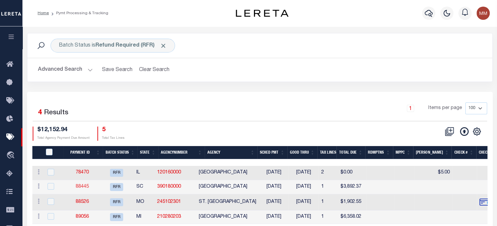
click at [87, 187] on link "88445" at bounding box center [82, 186] width 13 height 5
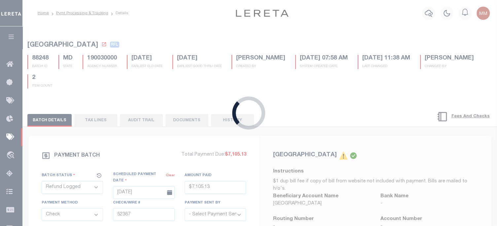
select select "RFR"
type input "01/06/2026"
select select
checkbox input "false"
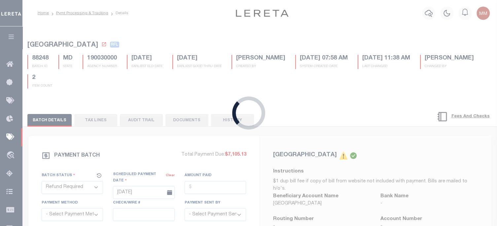
checkbox input "false"
select select
select select "1"
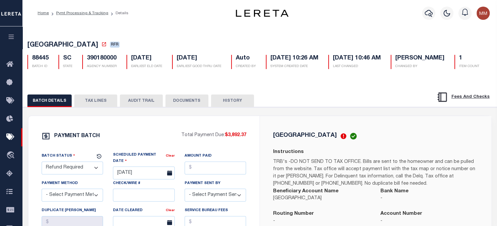
click at [195, 107] on button "DOCUMENTS" at bounding box center [186, 100] width 43 height 13
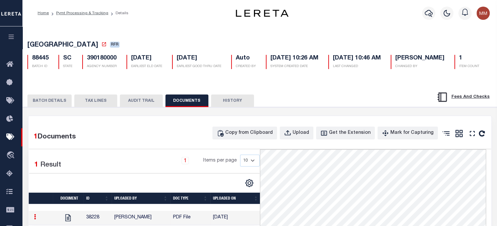
click at [93, 107] on button "TAX LINES" at bounding box center [95, 100] width 43 height 13
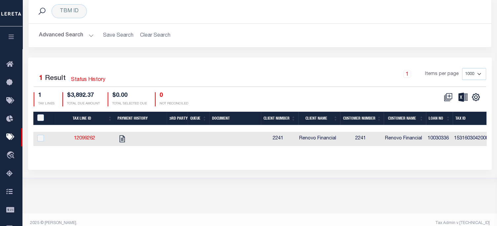
scroll to position [124, 0]
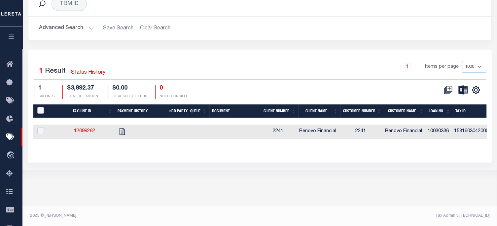
click at [41, 114] on input "PayeePaymentBatchId" at bounding box center [40, 110] width 7 height 7
checkbox input "true"
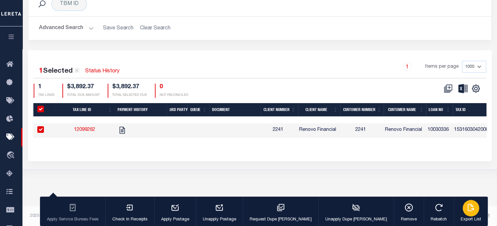
click at [461, 217] on p "Export List" at bounding box center [471, 219] width 20 height 7
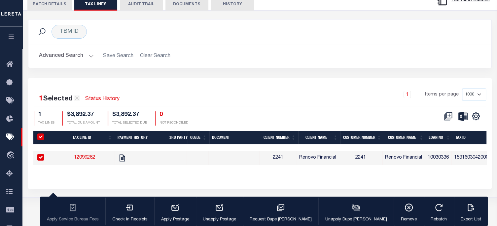
scroll to position [25, 0]
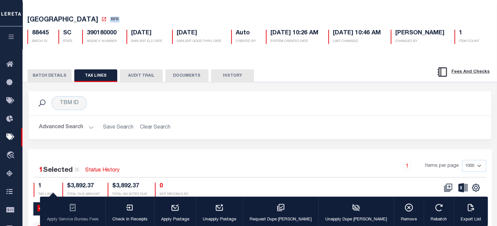
click at [54, 82] on button "BATCH DETAILS" at bounding box center [49, 75] width 44 height 13
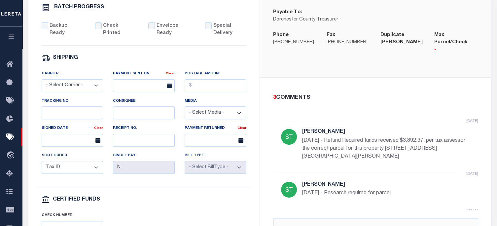
scroll to position [256, 0]
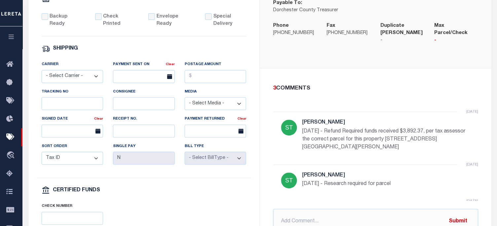
click at [331, 201] on div "2 week ago Starek, Barbara 08/19/25 - Research required for parcel" at bounding box center [375, 182] width 205 height 37
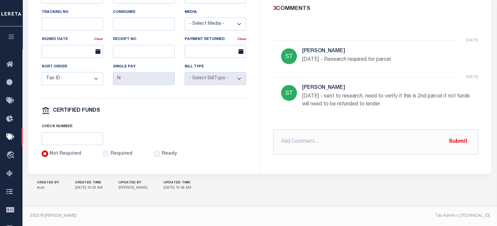
scroll to position [358, 0]
click at [308, 129] on input "text" at bounding box center [375, 141] width 205 height 25
paste input "ORCHESTER COUNTY, SC RDID 7474 $ 3892.37"
type input "PROCESSING REFUND ORCHESTER COUNTY, SC RDID 7474 $ 3892.37"
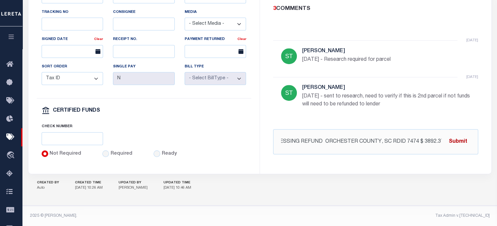
click at [461, 135] on button "Submit" at bounding box center [457, 142] width 27 height 14
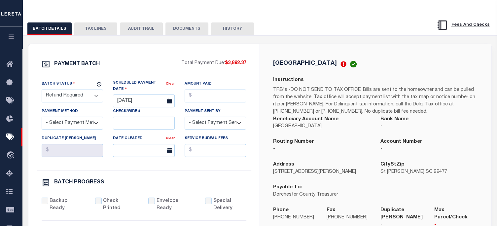
scroll to position [61, 0]
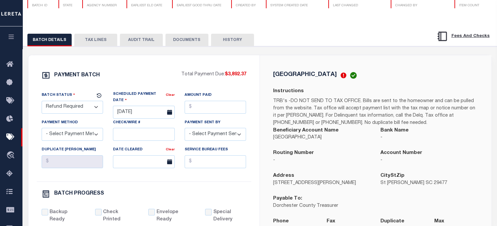
click at [56, 114] on select "- Select Status - Scheduled for Payment Ready For Payment Payment Sent Cleared …" at bounding box center [73, 107] width 62 height 13
click at [42, 114] on select "- Select Status - Scheduled for Payment Ready For Payment Payment Sent Cleared …" at bounding box center [73, 107] width 62 height 13
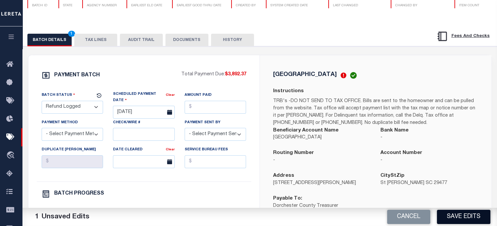
click at [470, 216] on button "Save Edits" at bounding box center [463, 217] width 53 height 14
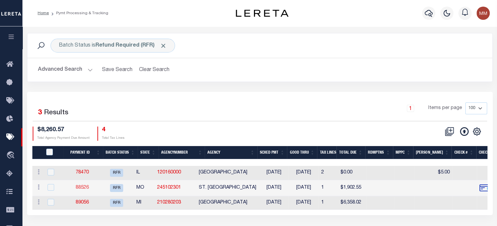
click at [87, 189] on link "88526" at bounding box center [82, 187] width 13 height 5
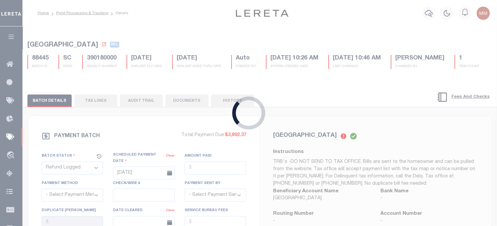
select select "RFR"
type input "08/20/2025"
type input "$1,902.55"
select select "Cole, Gloria"
checkbox input "true"
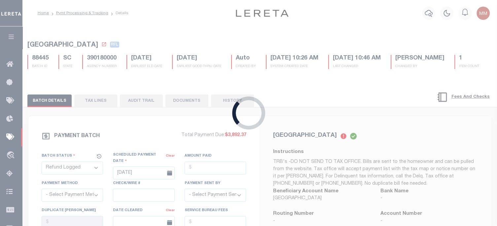
checkbox input "true"
select select "FDX"
type input "08/20/2025"
type input "$9.65"
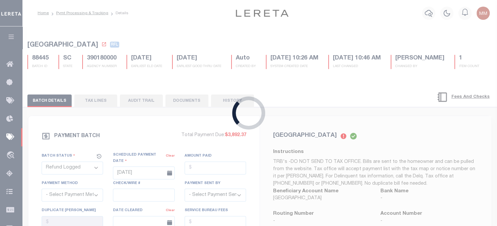
type input "883723040594"
type input "B.BRITT"
type input "08/22/2025"
type input "316A-231601523"
radio input "true"
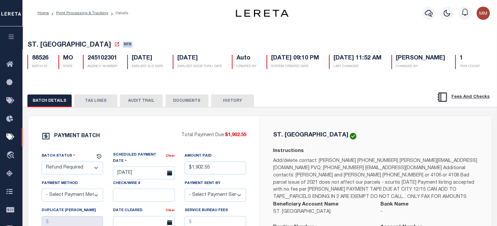
click at [186, 107] on button "DOCUMENTS" at bounding box center [186, 100] width 43 height 13
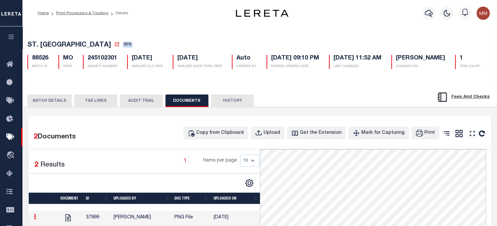
scroll to position [165, 0]
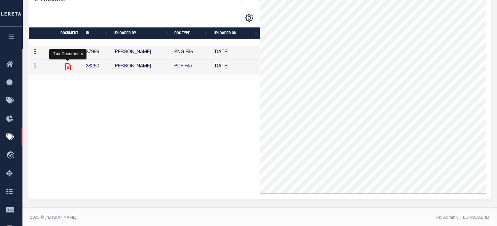
click at [66, 71] on icon at bounding box center [68, 66] width 9 height 9
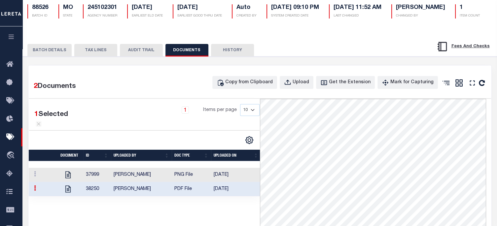
scroll to position [33, 0]
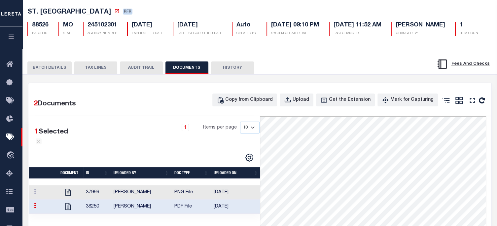
click at [88, 74] on button "TAX LINES" at bounding box center [95, 67] width 43 height 13
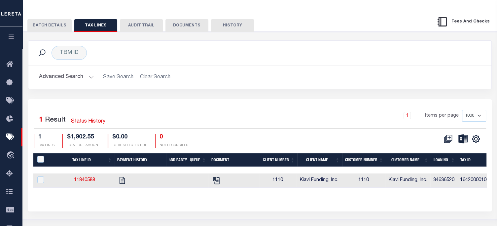
scroll to position [124, 0]
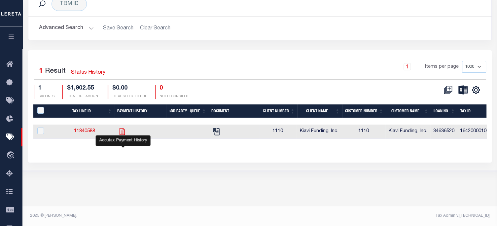
click at [121, 136] on icon "" at bounding box center [122, 131] width 9 height 9
checkbox input "true"
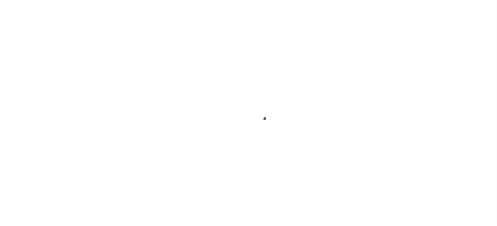
select select "RFR"
select select "Cole, Gloria"
select select "FDX"
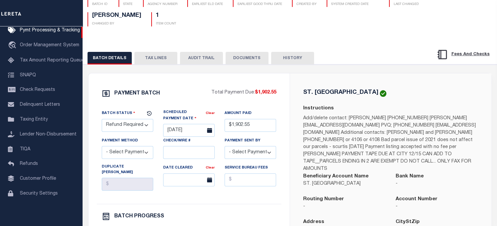
scroll to position [58, 0]
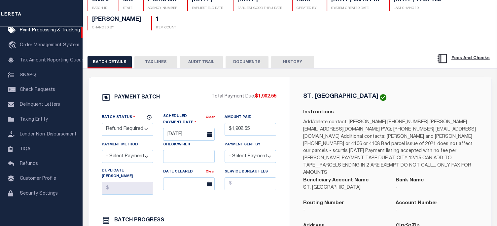
click at [158, 58] on button "TAX LINES" at bounding box center [155, 62] width 43 height 13
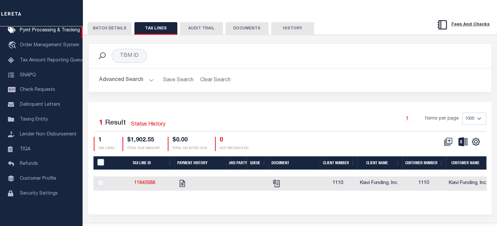
scroll to position [114, 0]
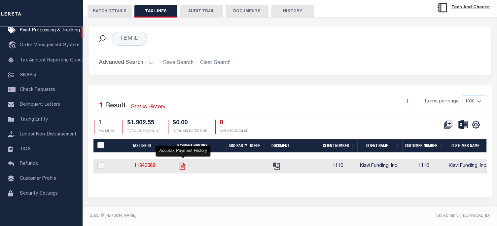
click at [182, 164] on icon "" at bounding box center [182, 166] width 9 height 9
checkbox input "true"
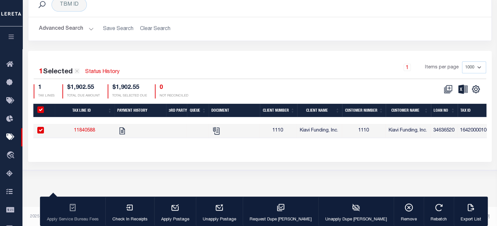
scroll to position [124, 0]
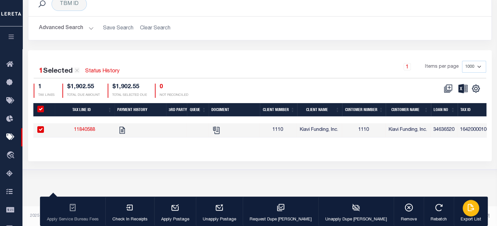
click at [468, 209] on icon "button" at bounding box center [471, 207] width 6 height 7
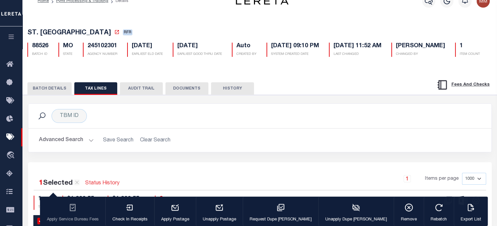
scroll to position [0, 0]
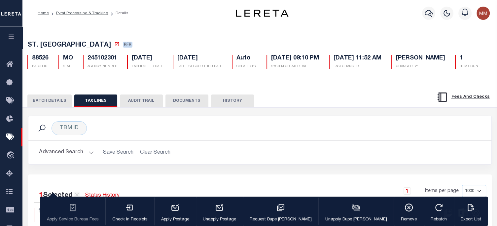
click at [48, 107] on button "BATCH DETAILS" at bounding box center [49, 100] width 44 height 13
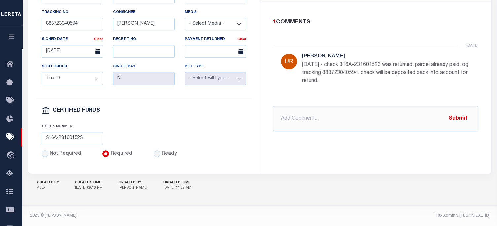
scroll to position [358, 0]
click at [301, 110] on input "text" at bounding box center [375, 118] width 205 height 25
paste input "ST LOUIS CITY MO RDID 7475 $ 1902.55"
type input "PROCESSING REFUND ST LOUIS CITY MO RDID 7475 $ 1902.55"
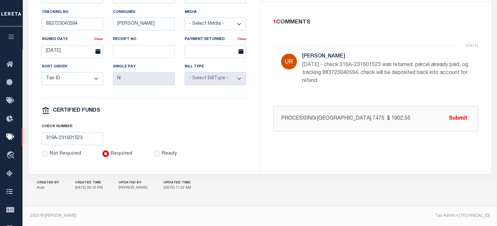
drag, startPoint x: 462, startPoint y: 112, endPoint x: 433, endPoint y: 108, distance: 29.3
click at [462, 112] on button "Submit" at bounding box center [457, 119] width 27 height 14
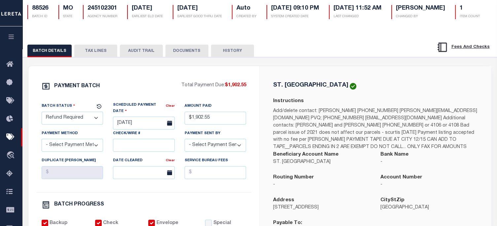
scroll to position [0, 0]
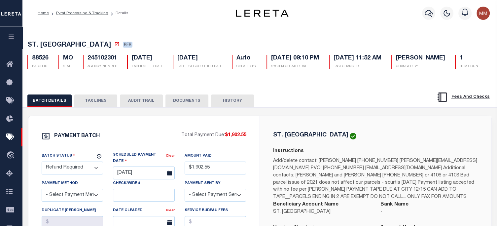
click at [64, 174] on select "- Select Status - Scheduled for Payment Ready For Payment Payment Sent Cleared …" at bounding box center [73, 167] width 62 height 13
click at [42, 174] on select "- Select Status - Scheduled for Payment Ready For Payment Payment Sent Cleared …" at bounding box center [73, 167] width 62 height 13
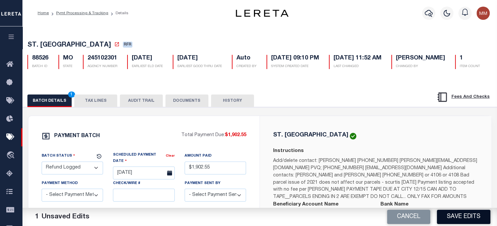
click at [461, 219] on button "Save Edits" at bounding box center [463, 217] width 53 height 14
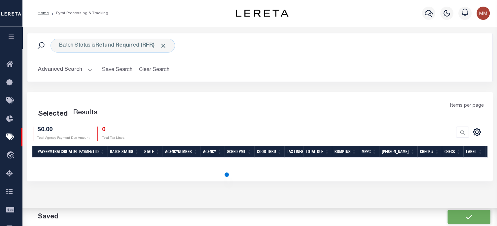
scroll to position [111, 0]
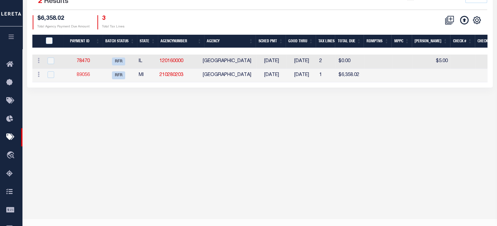
click at [85, 74] on link "89056" at bounding box center [83, 75] width 13 height 5
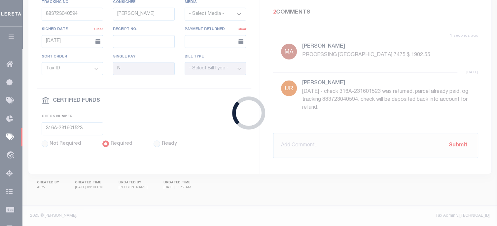
select select "RFR"
type input "09/03/2025"
type input "$6,358.02"
select select
checkbox input "false"
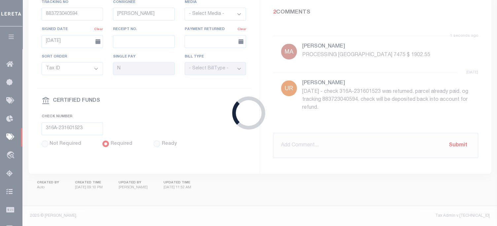
checkbox input "false"
select select
type input "2"
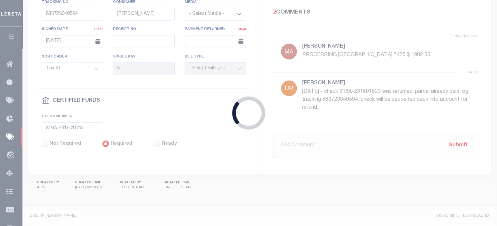
radio input "true"
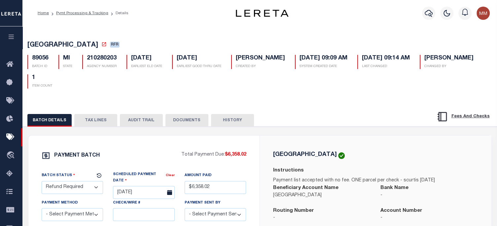
click at [184, 117] on button "DOCUMENTS" at bounding box center [186, 120] width 43 height 13
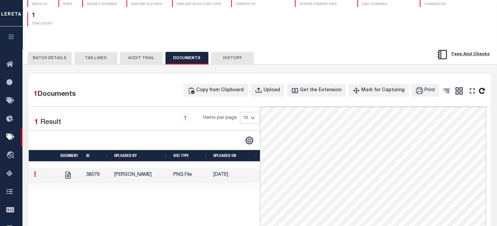
scroll to position [99, 0]
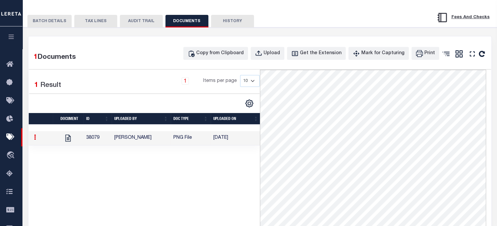
drag, startPoint x: 34, startPoint y: 138, endPoint x: 43, endPoint y: 136, distance: 8.4
click at [34, 138] on icon at bounding box center [35, 136] width 2 height 5
click at [433, 55] on div "Print" at bounding box center [429, 53] width 11 height 7
click at [84, 22] on button "TAX LINES" at bounding box center [95, 21] width 43 height 13
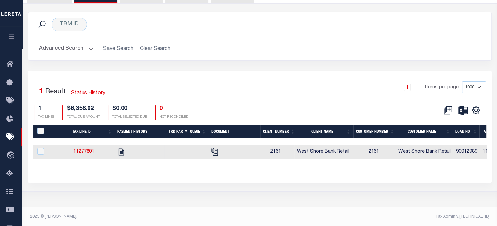
scroll to position [124, 0]
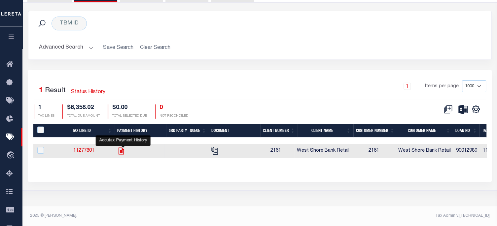
click at [121, 151] on icon "" at bounding box center [121, 150] width 5 height 7
checkbox input "true"
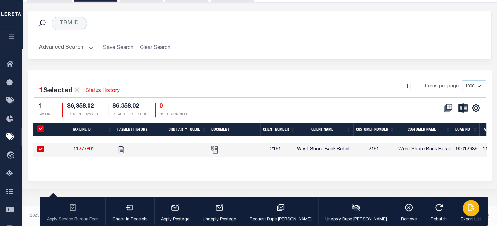
click at [463, 213] on div "button" at bounding box center [471, 208] width 17 height 17
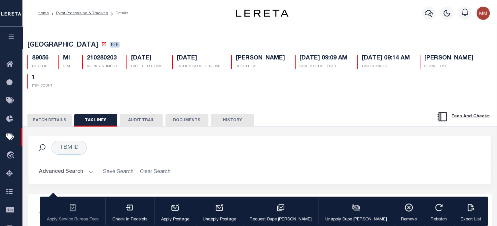
scroll to position [0, 0]
click at [49, 117] on button "BATCH DETAILS" at bounding box center [49, 120] width 44 height 13
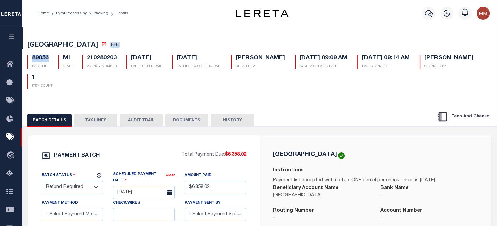
drag, startPoint x: 30, startPoint y: 58, endPoint x: 48, endPoint y: 58, distance: 18.2
click at [48, 58] on div "89056 BATCH ID" at bounding box center [37, 62] width 21 height 14
copy h5 "89056"
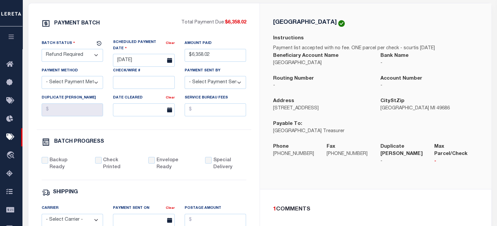
scroll to position [297, 0]
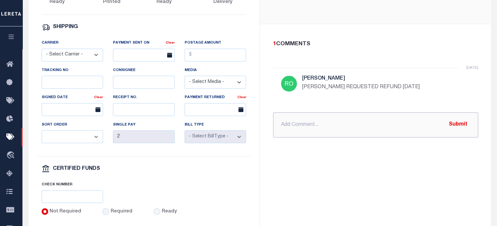
click at [305, 116] on input "text" at bounding box center [375, 124] width 205 height 25
paste input "PENINSULA TOWNSHIP, MI RDID 7476 $ 6358.02"
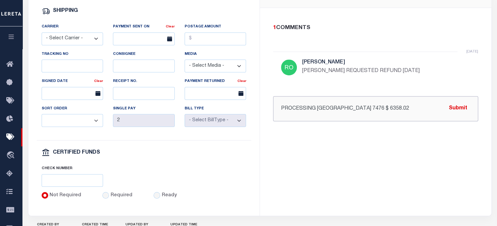
scroll to position [358, 0]
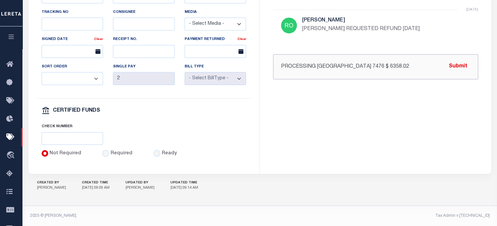
type input "PROCESSING REFUND PENINSULA TOWNSHIP, MI RDID 7476 $ 6358.02"
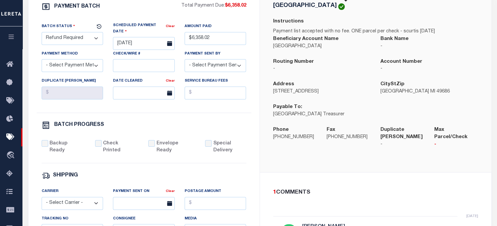
scroll to position [242, 0]
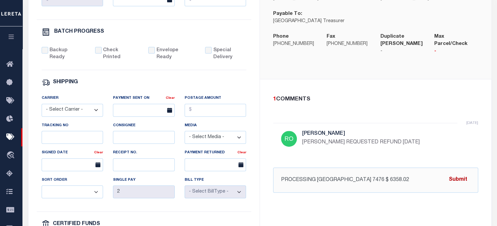
click at [460, 174] on button "Submit" at bounding box center [457, 180] width 27 height 14
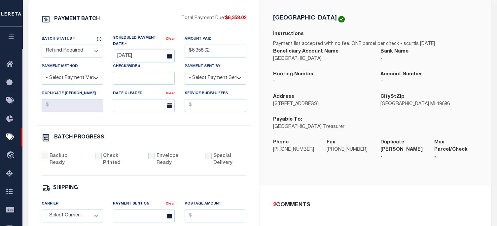
scroll to position [127, 0]
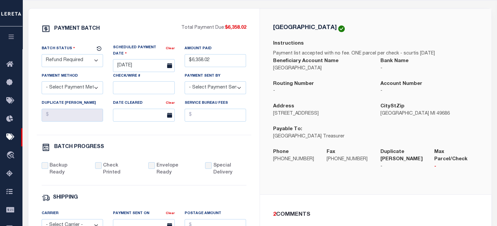
click at [66, 63] on select "- Select Status - Scheduled for Payment Ready For Payment Payment Sent Cleared …" at bounding box center [73, 60] width 62 height 13
select select "RFL"
click at [42, 55] on select "- Select Status - Scheduled for Payment Ready For Payment Payment Sent Cleared …" at bounding box center [73, 60] width 62 height 13
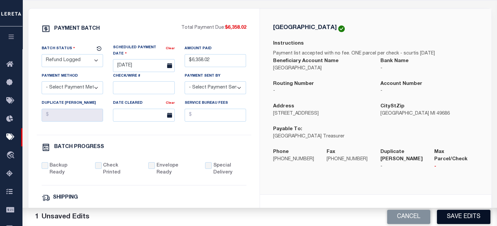
click at [460, 216] on button "Save Edits" at bounding box center [463, 217] width 53 height 14
